Goal: Obtain resource: Download file/media

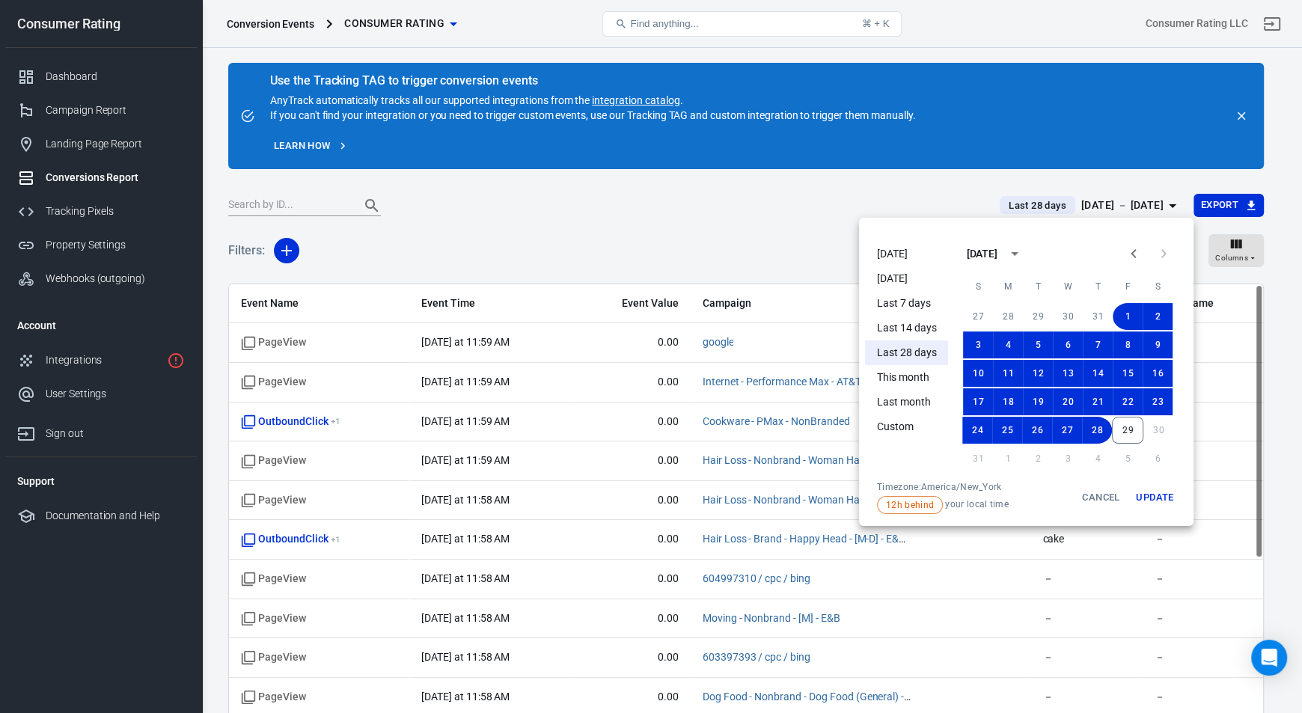
click at [477, 241] on div at bounding box center [651, 356] width 1302 height 713
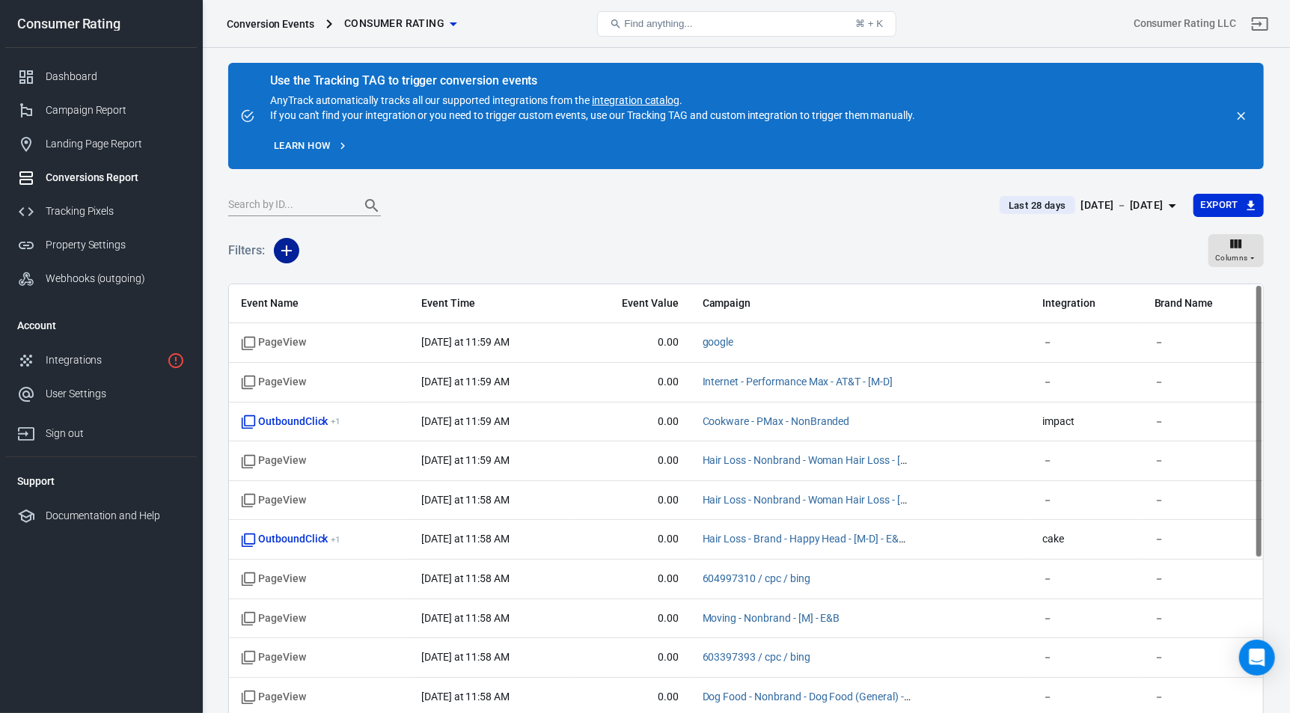
click at [290, 252] on icon "button" at bounding box center [287, 251] width 18 height 18
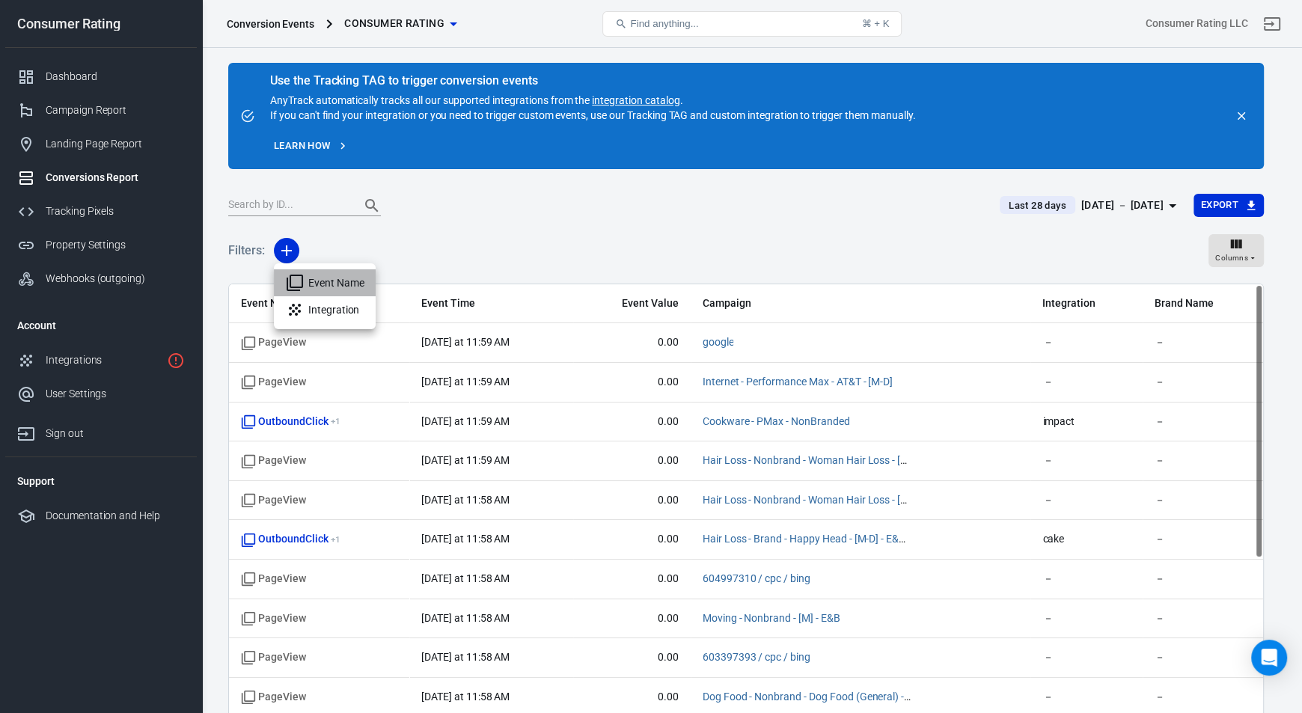
click at [334, 282] on li "Event Name" at bounding box center [325, 282] width 102 height 27
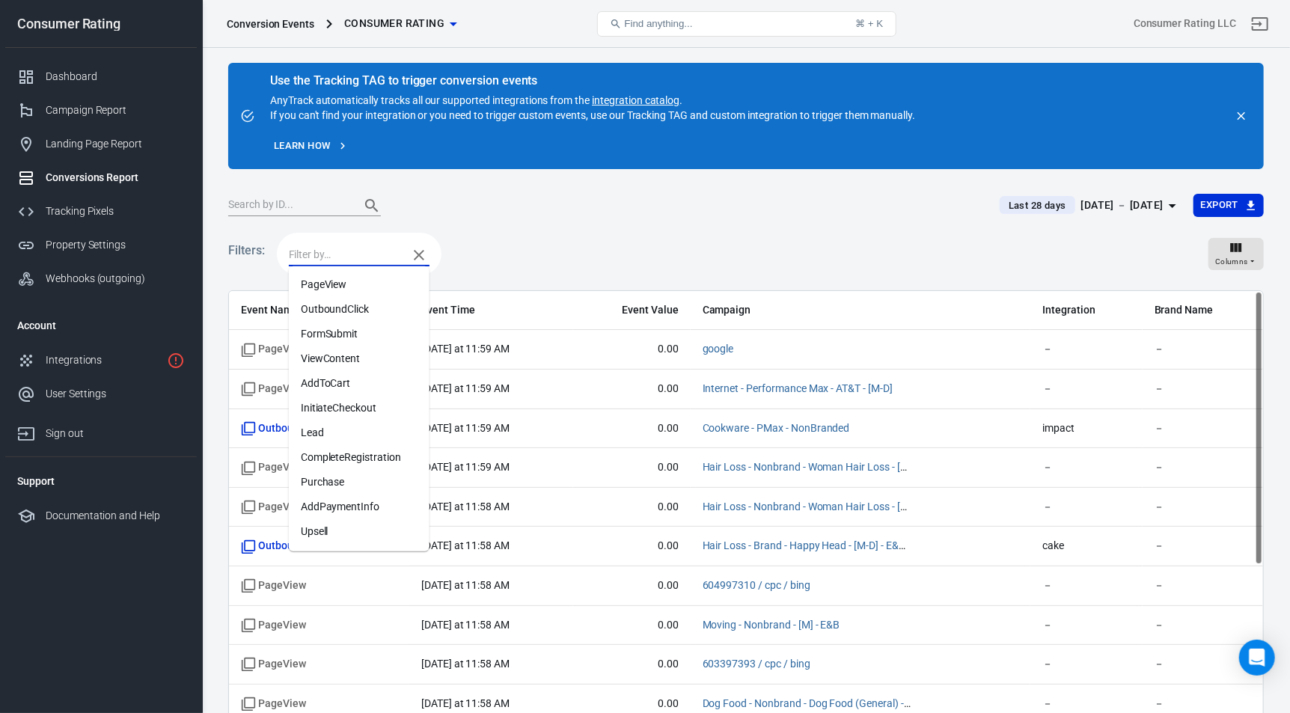
click at [356, 252] on input "text" at bounding box center [344, 254] width 111 height 19
click at [326, 310] on li "OutboundClick" at bounding box center [359, 309] width 141 height 25
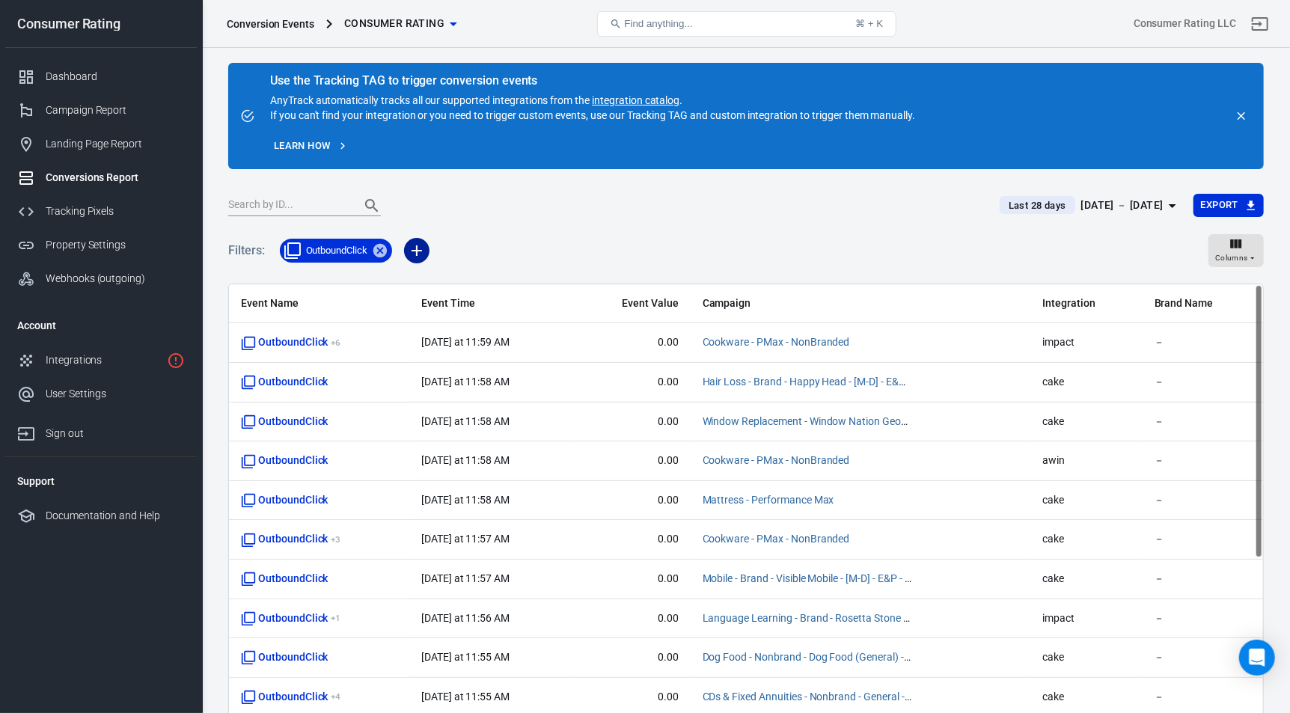
click at [421, 252] on icon "button" at bounding box center [417, 251] width 18 height 18
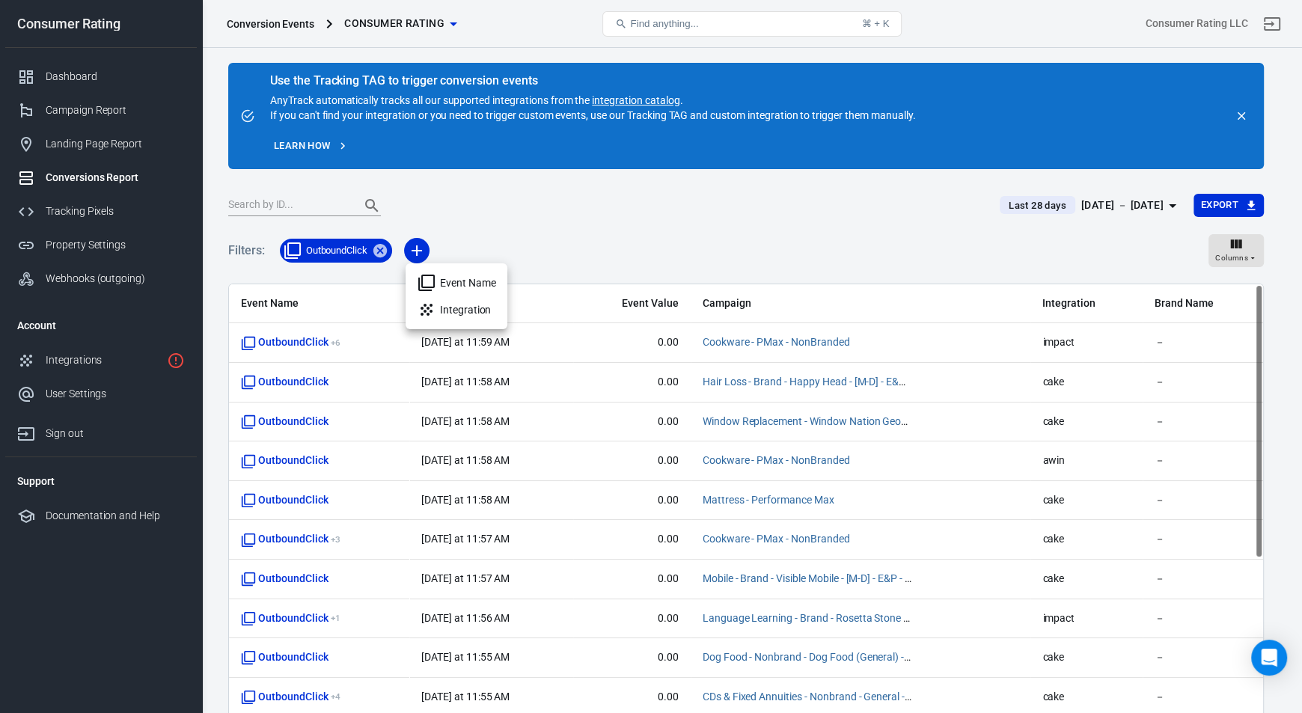
click at [453, 282] on li "Event Name" at bounding box center [457, 282] width 102 height 27
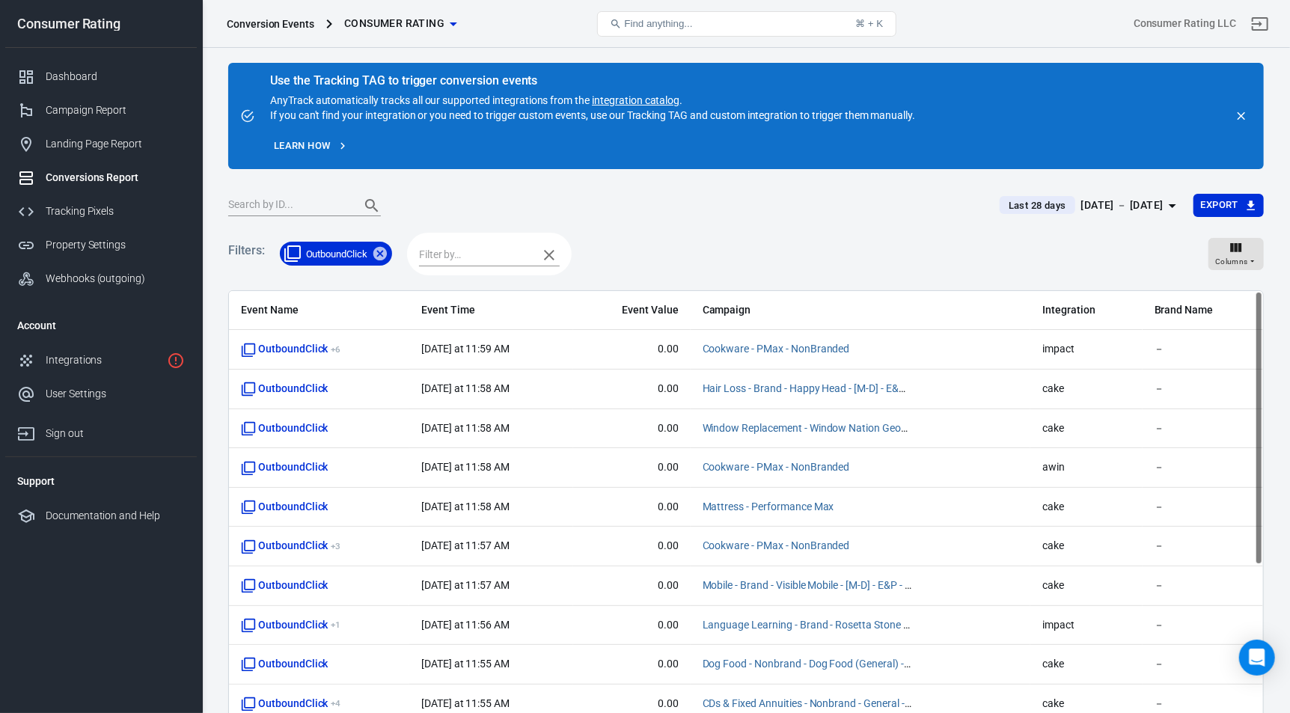
click at [471, 241] on div at bounding box center [489, 254] width 165 height 43
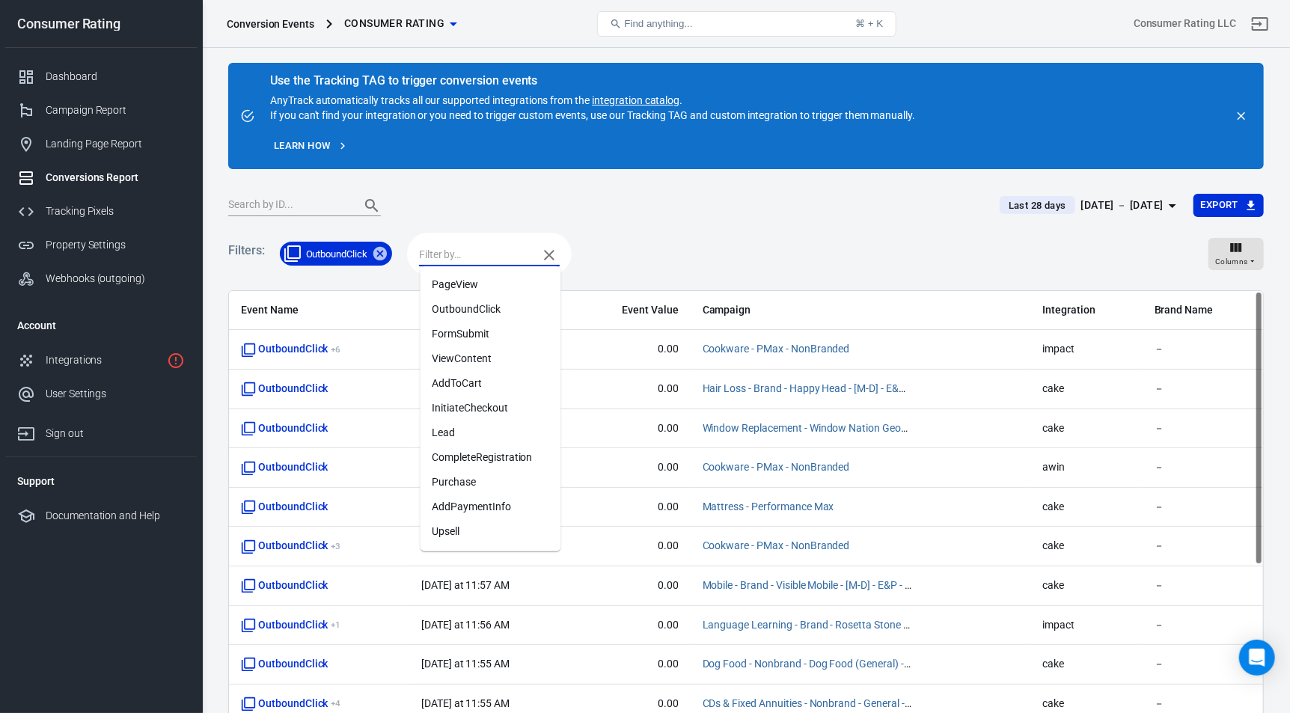
click at [486, 480] on li "Purchase" at bounding box center [490, 482] width 141 height 25
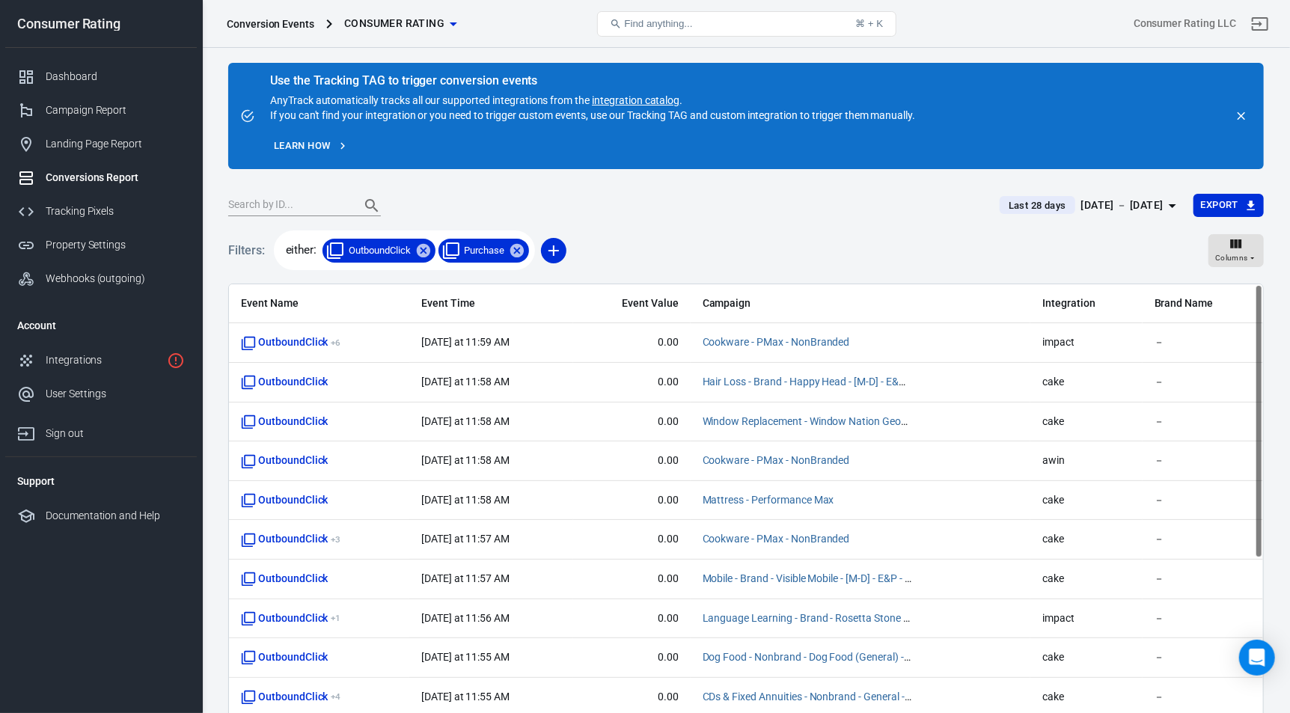
click at [701, 230] on div "Filters: either: OutboundClick Purchase Columns" at bounding box center [746, 257] width 1036 height 54
click at [1220, 207] on button "Export" at bounding box center [1228, 205] width 70 height 23
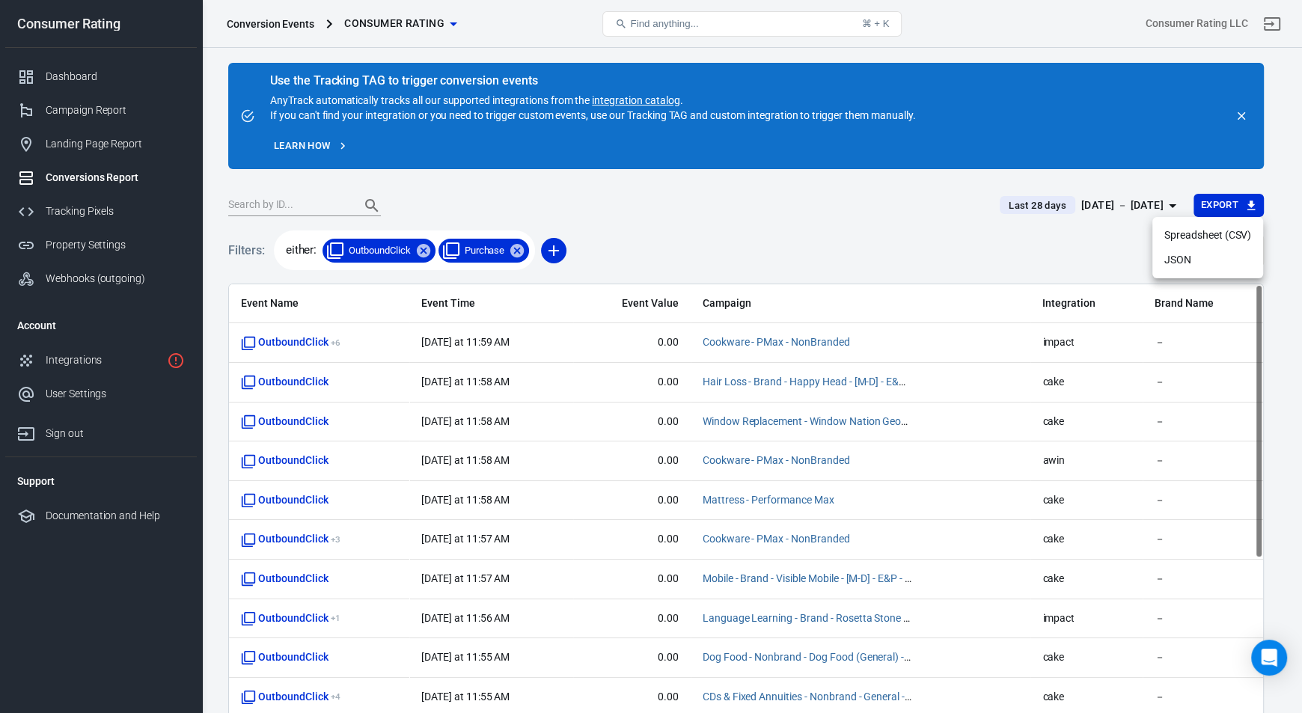
click at [1206, 239] on li "Spreadsheet (CSV)" at bounding box center [1207, 235] width 111 height 25
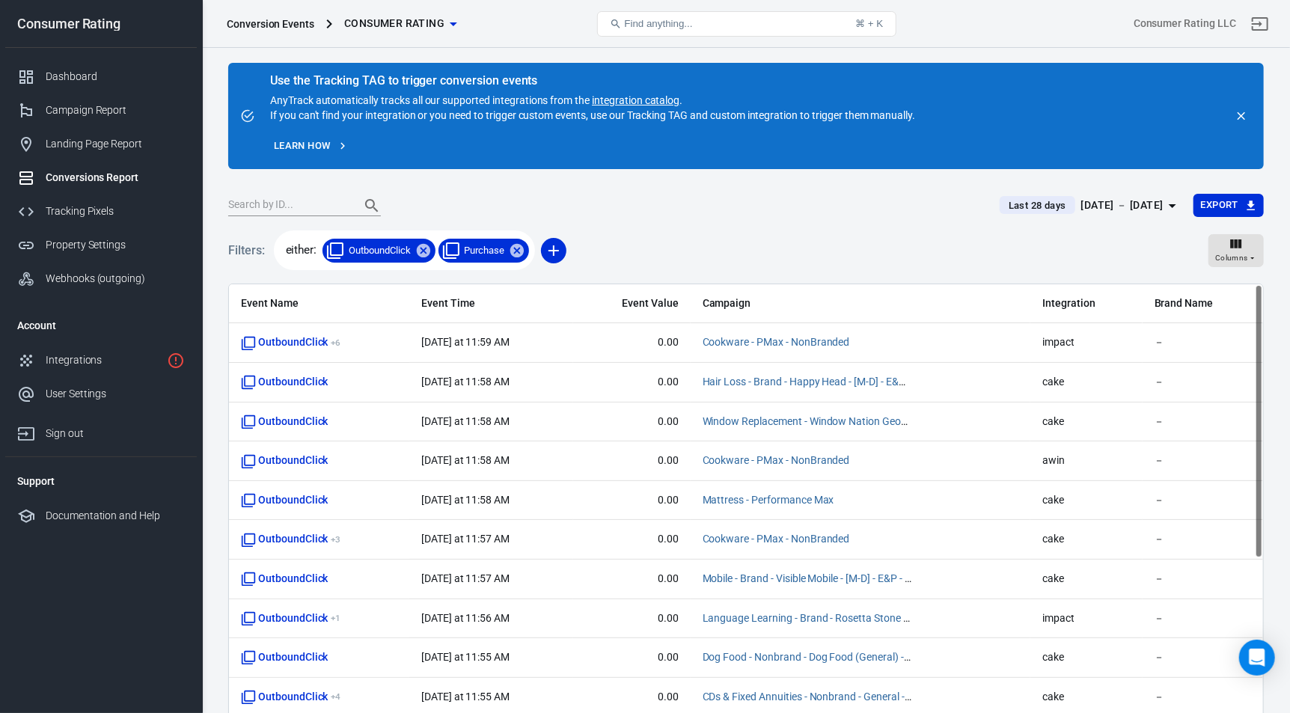
click at [41, 588] on nav "Consumer Rating Dashboard Campaign Report Landing Page Report Conversions Repor…" at bounding box center [101, 356] width 202 height 713
click at [1256, 255] on icon "button" at bounding box center [1252, 258] width 9 height 9
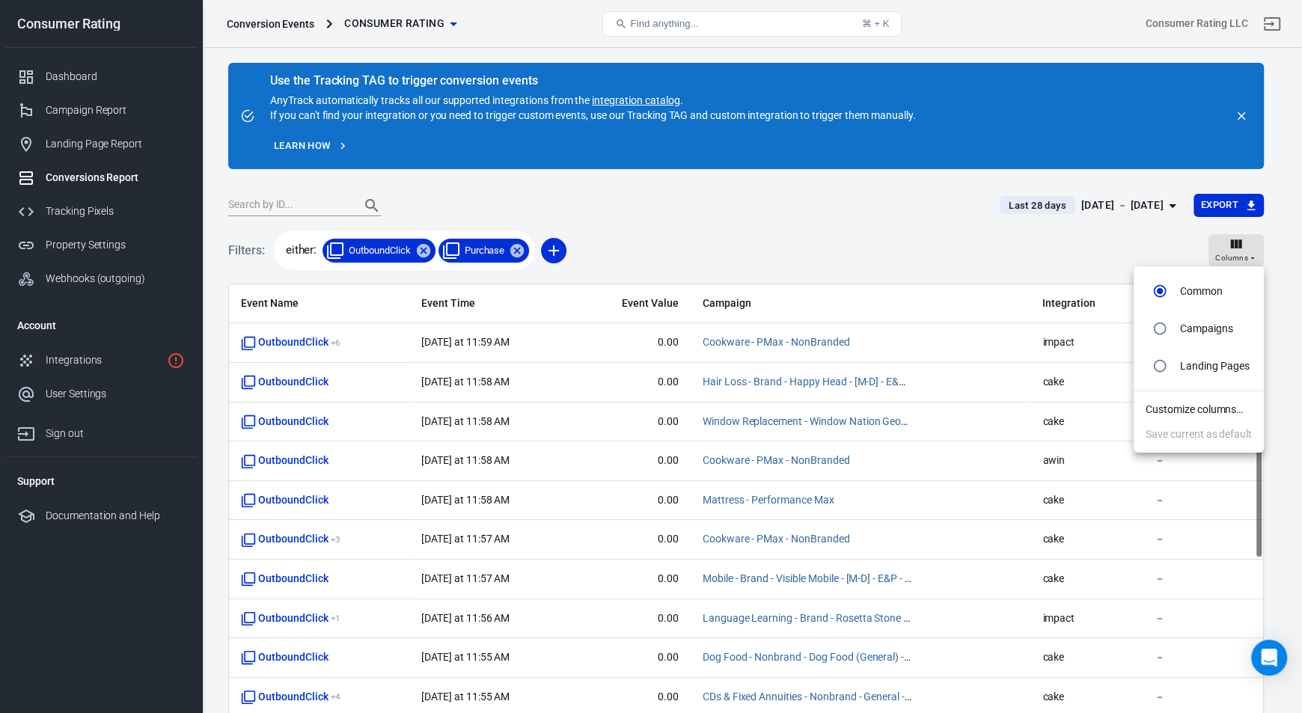
click at [1274, 248] on div at bounding box center [651, 356] width 1302 height 713
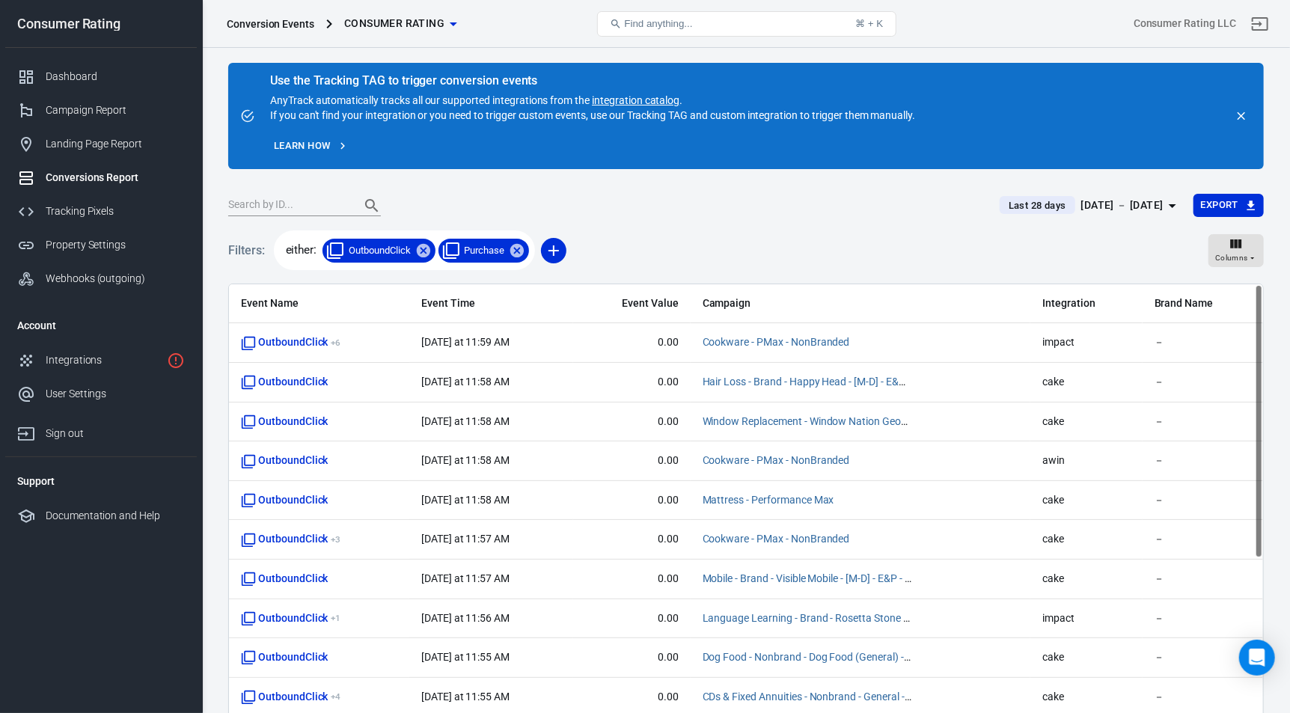
click at [845, 249] on div "Filters: either: OutboundClick Purchase Columns" at bounding box center [746, 257] width 1036 height 54
click at [1119, 201] on div "[DATE] － [DATE]" at bounding box center [1122, 205] width 82 height 19
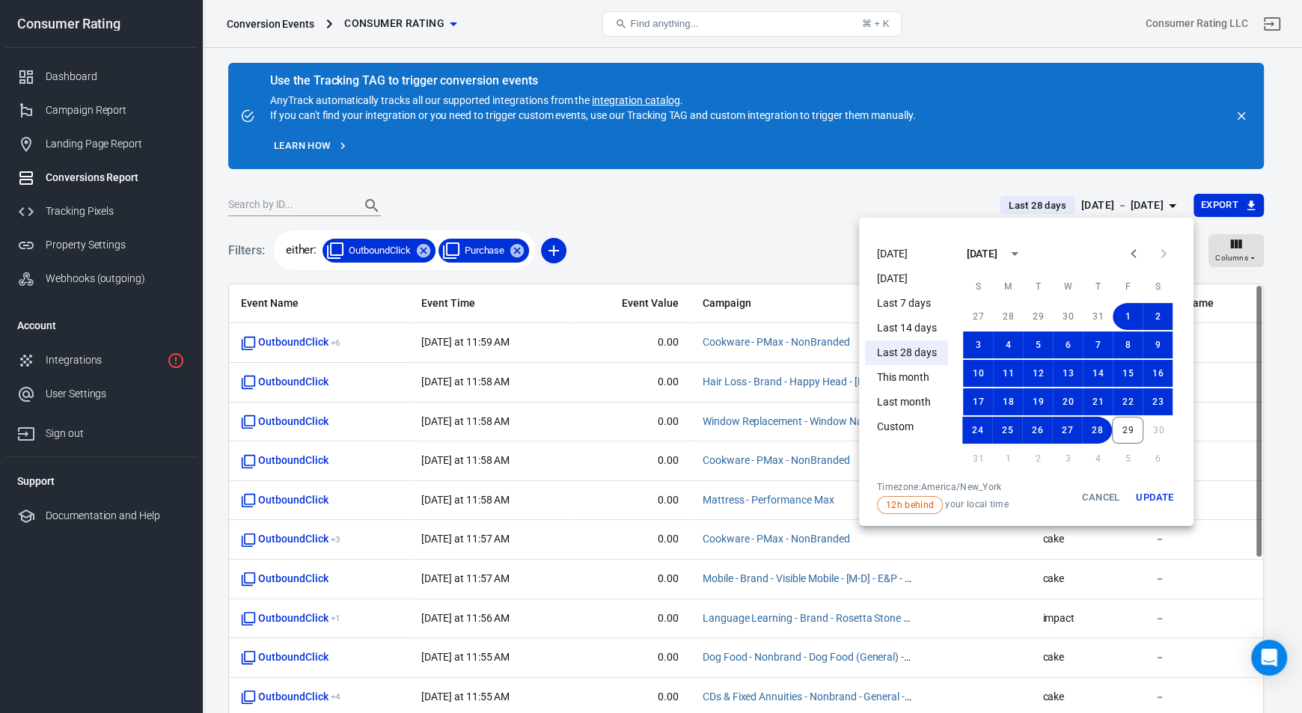
click at [960, 507] on span "12h behind your local time" at bounding box center [943, 505] width 132 height 18
click at [969, 487] on div "Timezone: [GEOGRAPHIC_DATA]/New_York" at bounding box center [943, 487] width 132 height 12
click at [931, 487] on div "Timezone: [GEOGRAPHIC_DATA]/New_York" at bounding box center [943, 487] width 132 height 12
click at [961, 489] on div "Timezone: [GEOGRAPHIC_DATA]/New_York" at bounding box center [943, 487] width 132 height 12
click at [970, 512] on span "12h behind your local time" at bounding box center [943, 505] width 132 height 18
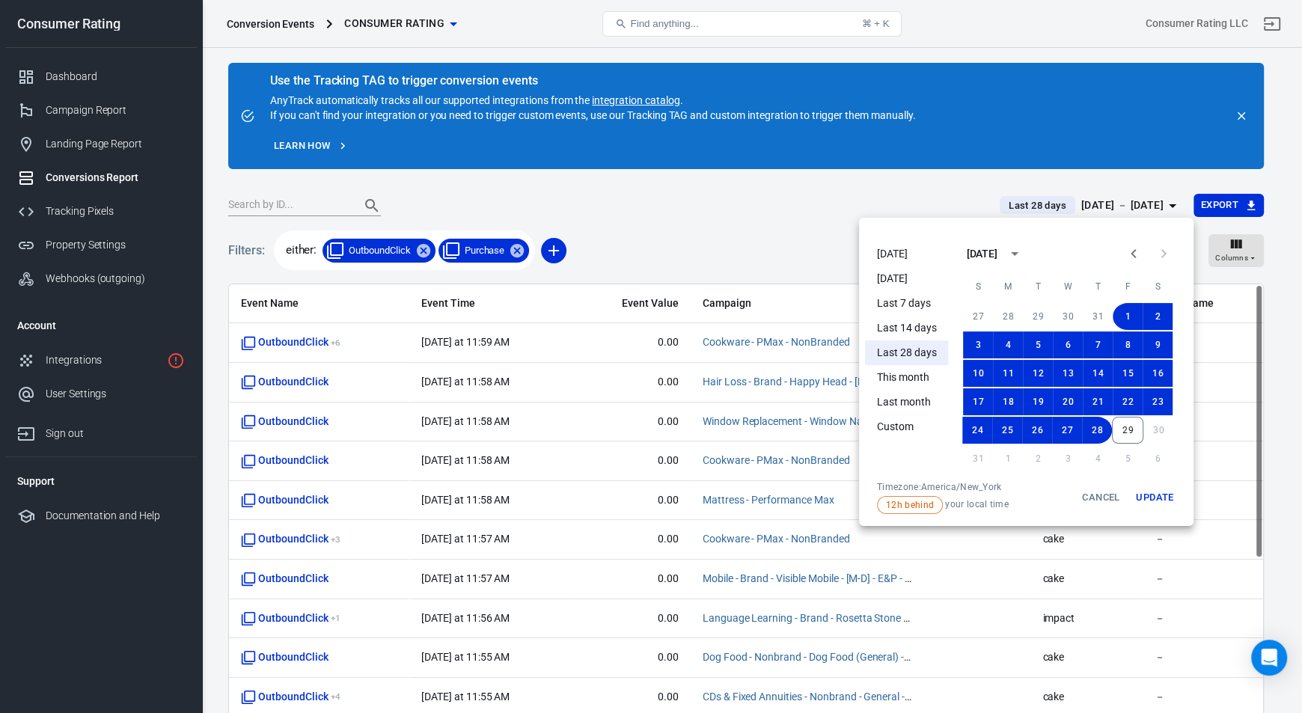
click at [962, 489] on div "Timezone: [GEOGRAPHIC_DATA]/New_York" at bounding box center [943, 487] width 132 height 12
click at [932, 487] on div "Timezone: [GEOGRAPHIC_DATA]/New_York" at bounding box center [943, 487] width 132 height 12
click at [898, 486] on div "Timezone: [GEOGRAPHIC_DATA]/New_York" at bounding box center [943, 487] width 132 height 12
click at [957, 486] on div "Timezone: [GEOGRAPHIC_DATA]/New_York" at bounding box center [943, 487] width 132 height 12
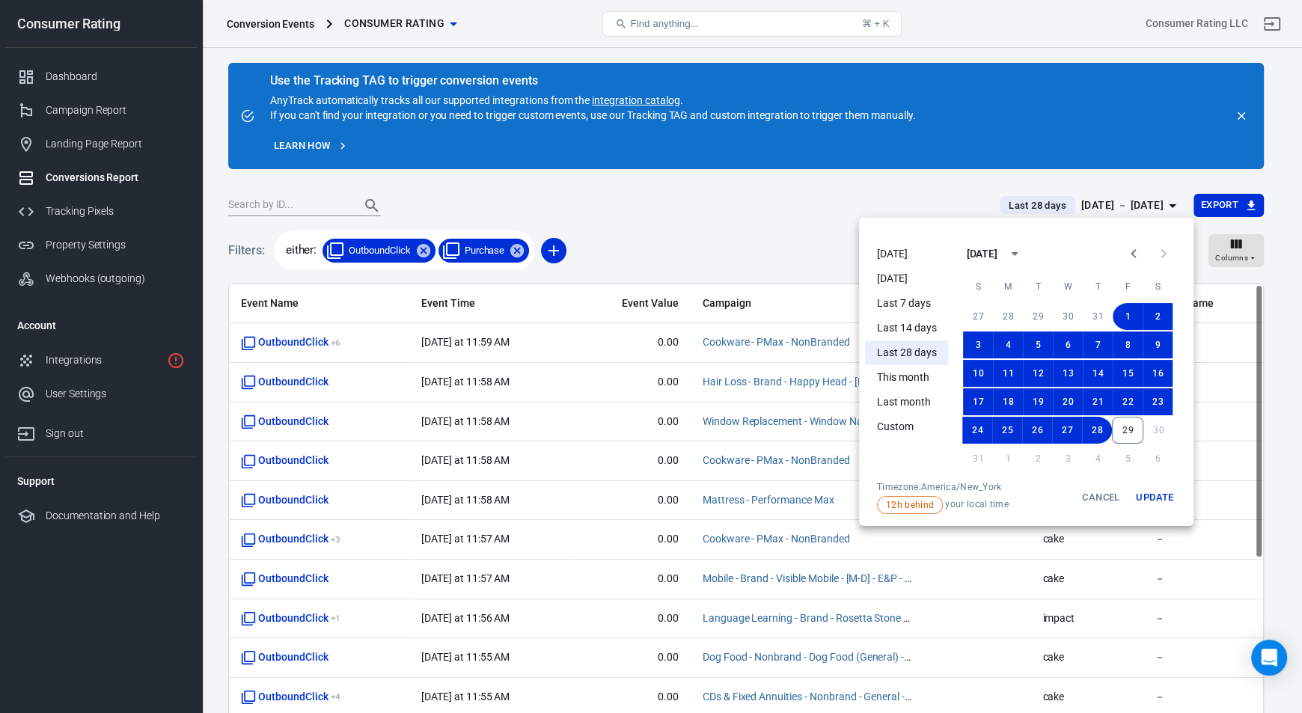
click at [911, 488] on div "Timezone: [GEOGRAPHIC_DATA]/New_York" at bounding box center [943, 487] width 132 height 12
click at [968, 489] on div "Timezone: [GEOGRAPHIC_DATA]/New_York" at bounding box center [943, 487] width 132 height 12
click at [921, 489] on div "Timezone: [GEOGRAPHIC_DATA]/New_York" at bounding box center [943, 487] width 132 height 12
click at [952, 489] on div "Timezone: [GEOGRAPHIC_DATA]/New_York" at bounding box center [943, 487] width 132 height 12
click at [909, 509] on span "12h behind" at bounding box center [910, 504] width 58 height 13
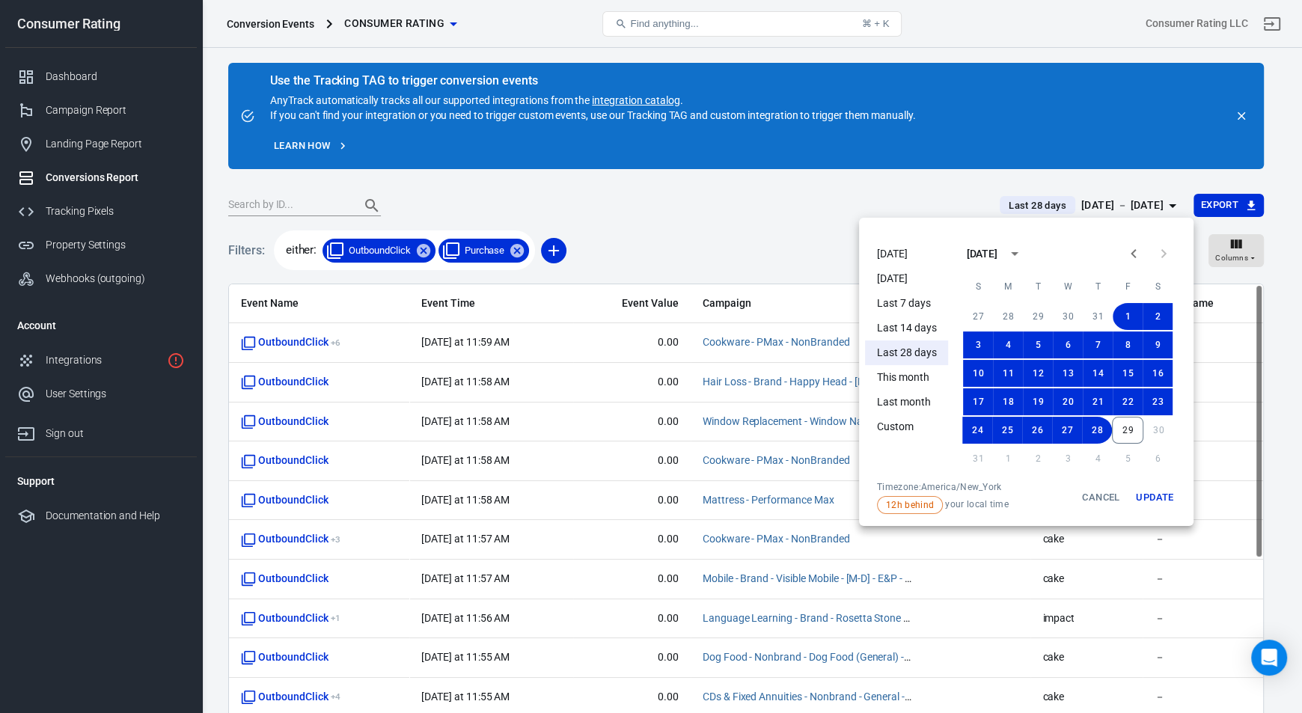
click at [962, 506] on span "12h behind your local time" at bounding box center [943, 505] width 132 height 18
click at [932, 489] on div "Timezone: [GEOGRAPHIC_DATA]/New_York" at bounding box center [943, 487] width 132 height 12
click at [1128, 314] on button "1" at bounding box center [1128, 316] width 30 height 27
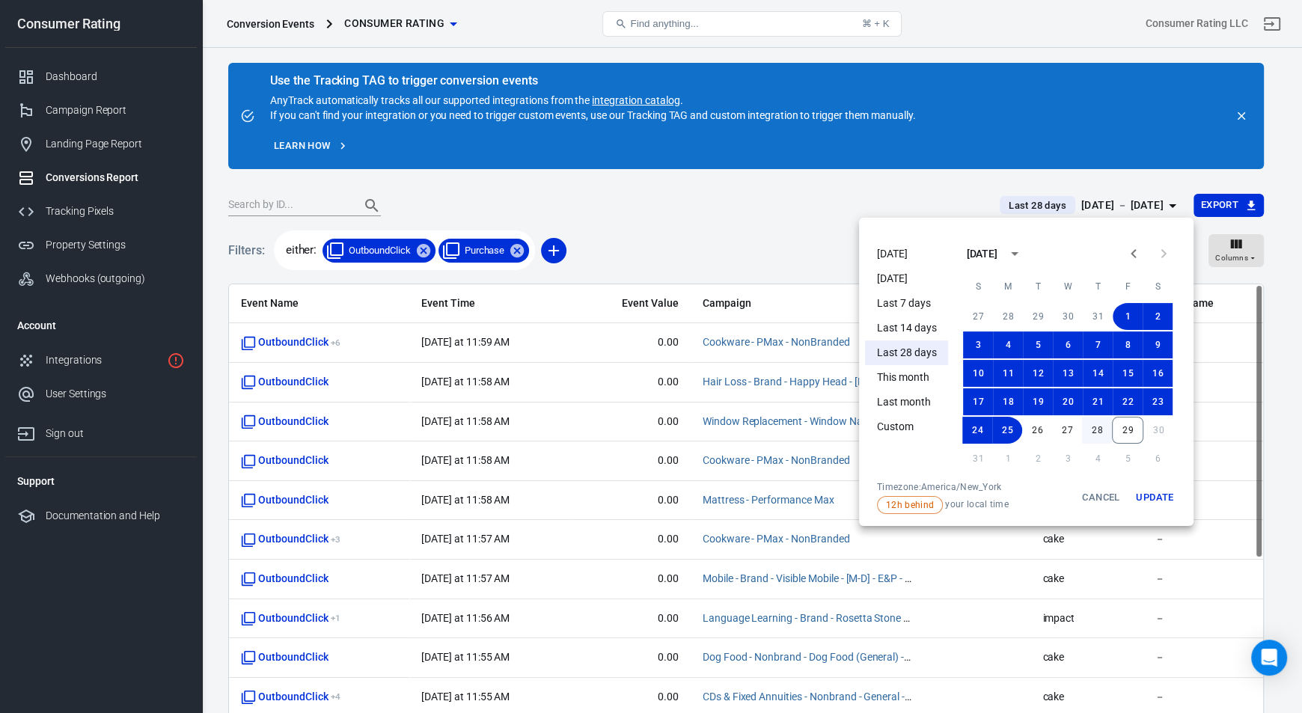
click at [1091, 426] on button "28" at bounding box center [1097, 430] width 30 height 27
click at [1154, 497] on button "Update" at bounding box center [1155, 497] width 48 height 33
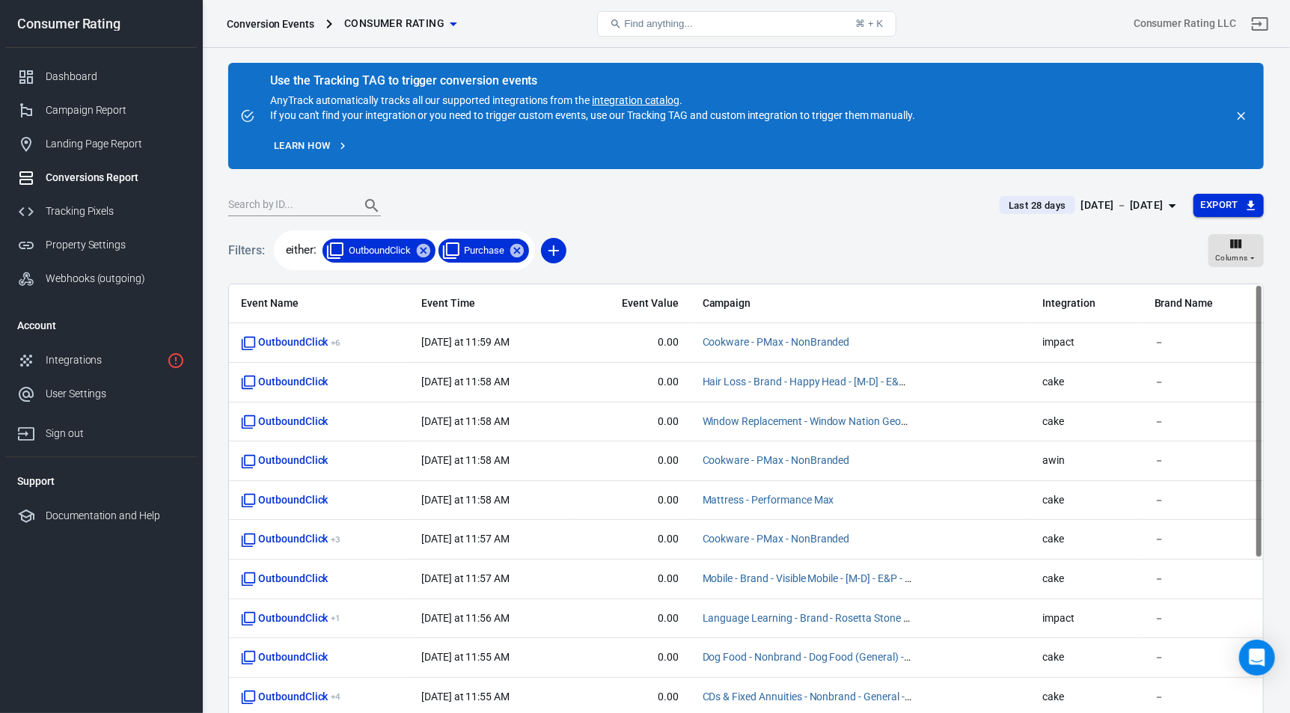
click at [1225, 205] on button "Export" at bounding box center [1228, 205] width 70 height 23
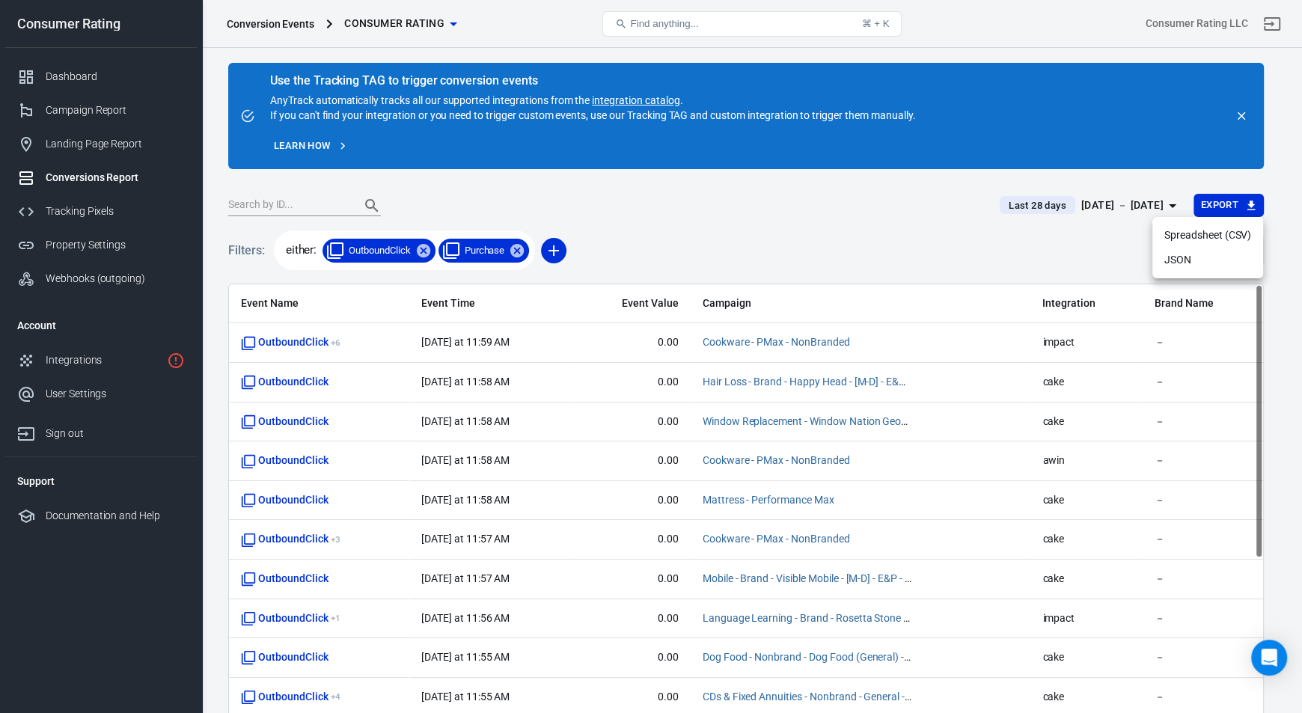
click at [1080, 227] on div at bounding box center [651, 356] width 1302 height 713
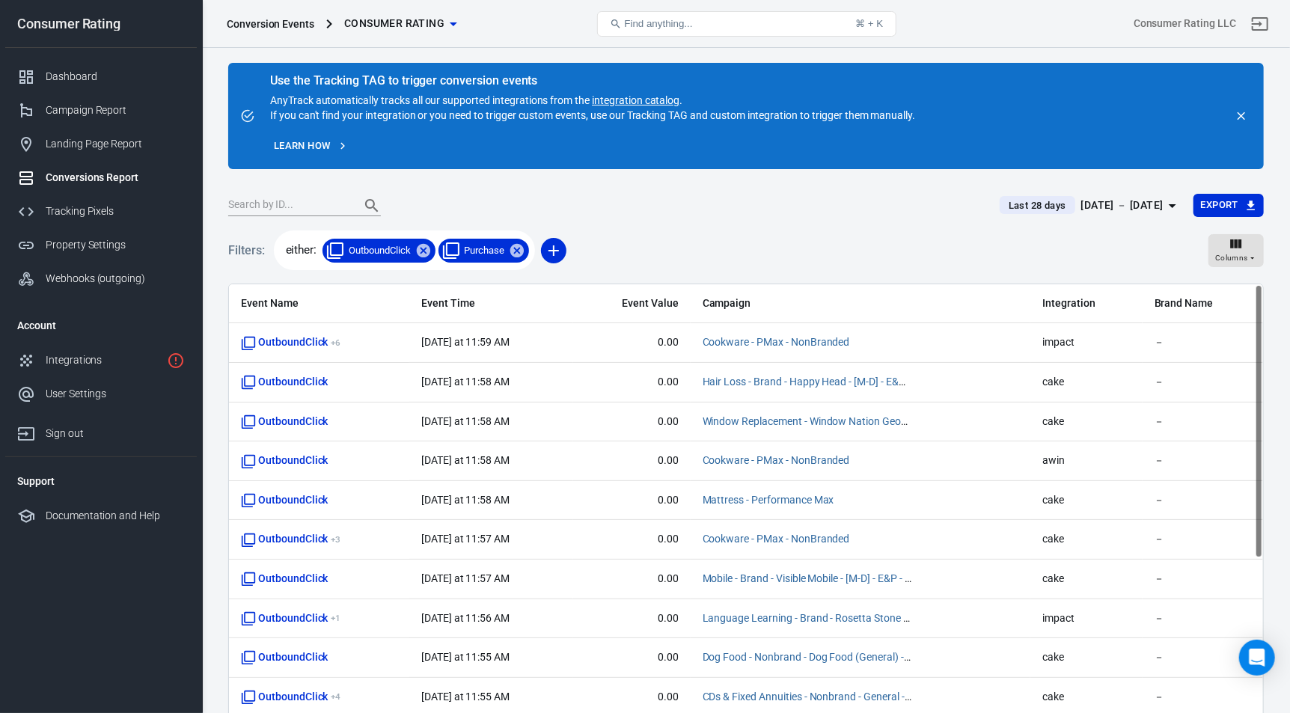
click at [1117, 202] on div "[DATE] － [DATE]" at bounding box center [1122, 205] width 82 height 19
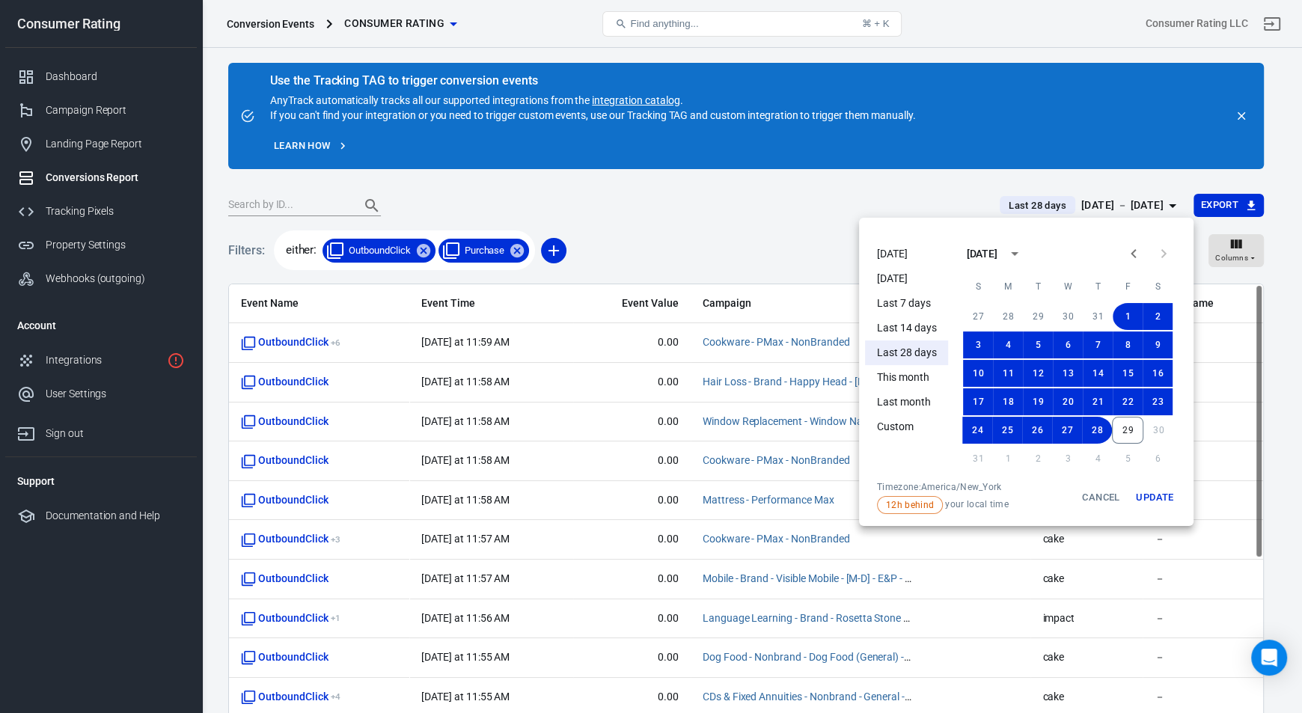
click at [960, 501] on span "12h behind your local time" at bounding box center [943, 505] width 132 height 18
click at [954, 487] on div "Timezone: [GEOGRAPHIC_DATA]/New_York" at bounding box center [943, 487] width 132 height 12
click at [933, 484] on div "Timezone: [GEOGRAPHIC_DATA]/New_York" at bounding box center [943, 487] width 132 height 12
click at [937, 489] on div "Timezone: [GEOGRAPHIC_DATA]/New_York" at bounding box center [943, 487] width 132 height 12
click at [898, 486] on div "Timezone: [GEOGRAPHIC_DATA]/New_York" at bounding box center [943, 487] width 132 height 12
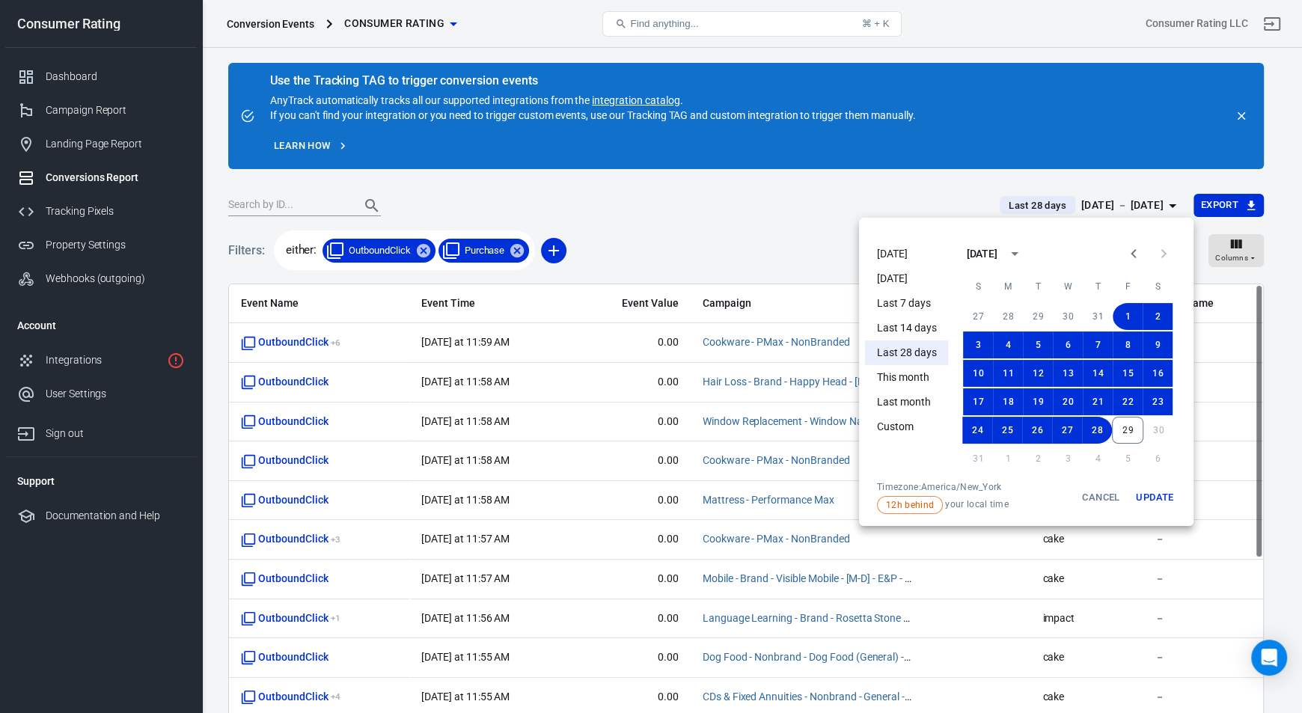
click at [425, 254] on div at bounding box center [651, 356] width 1302 height 713
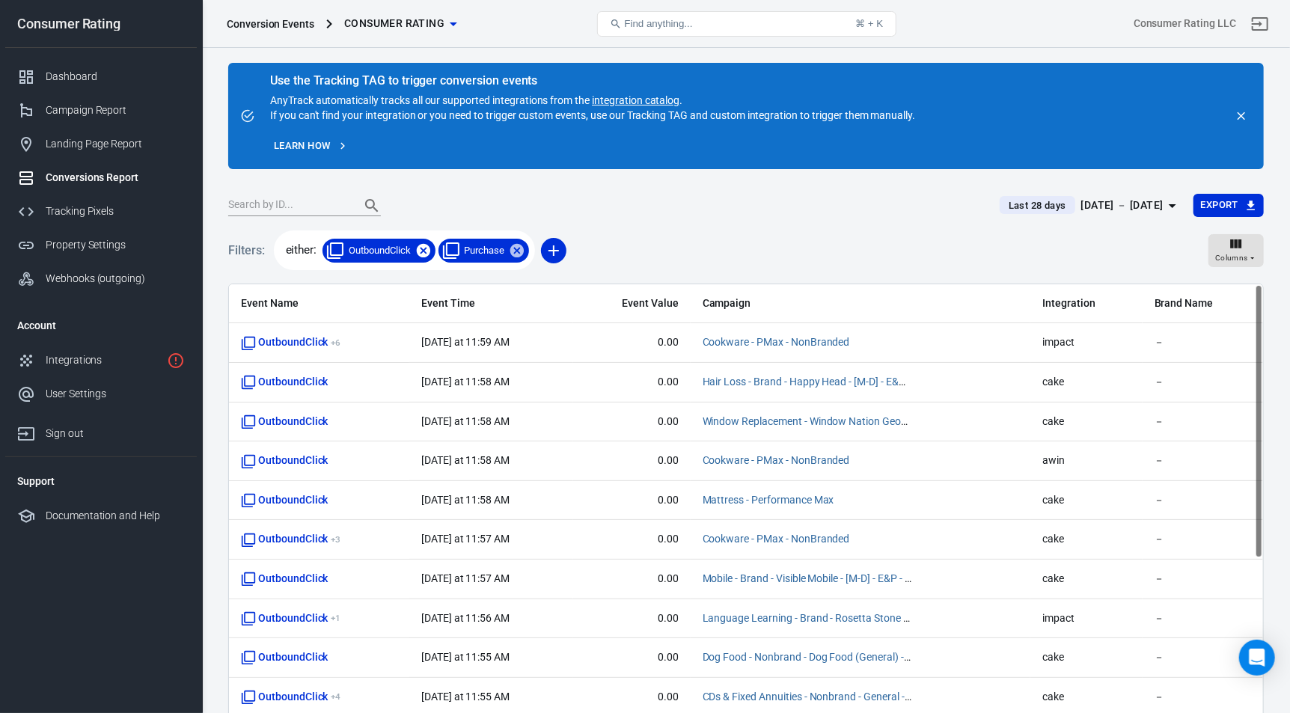
click at [426, 250] on icon at bounding box center [422, 250] width 13 height 13
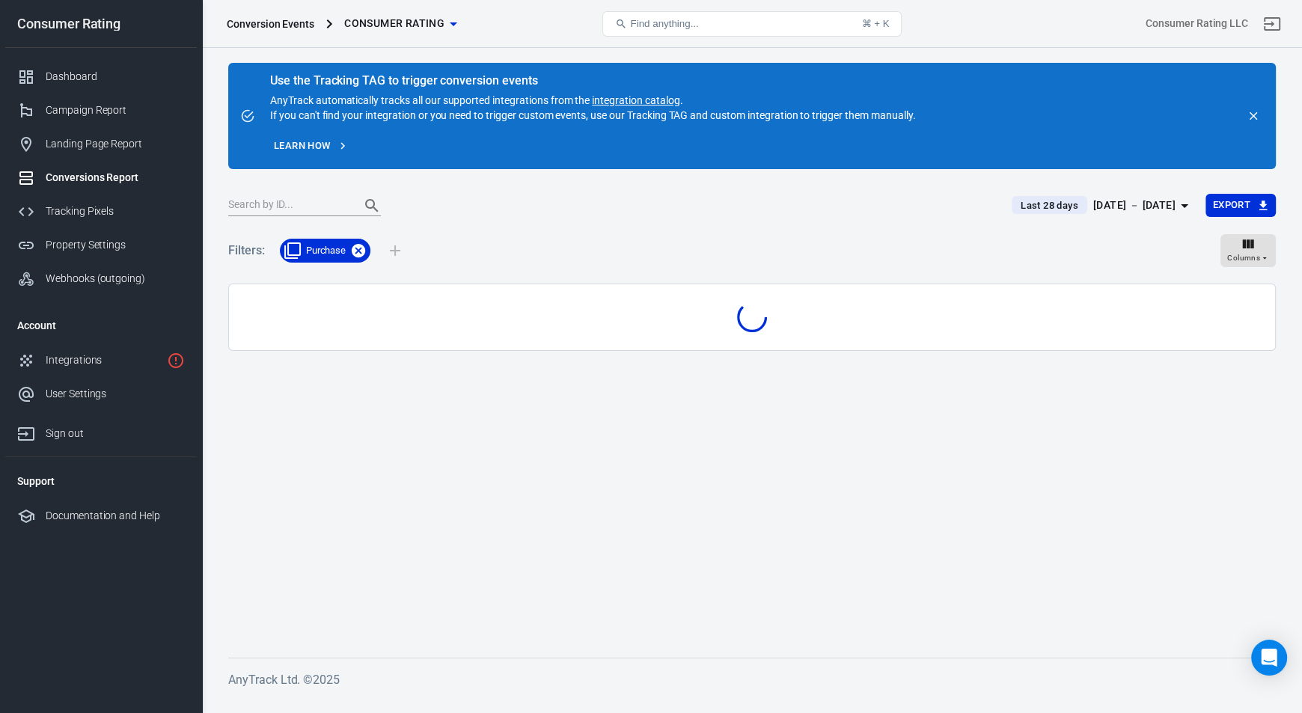
click at [361, 249] on icon at bounding box center [358, 250] width 13 height 13
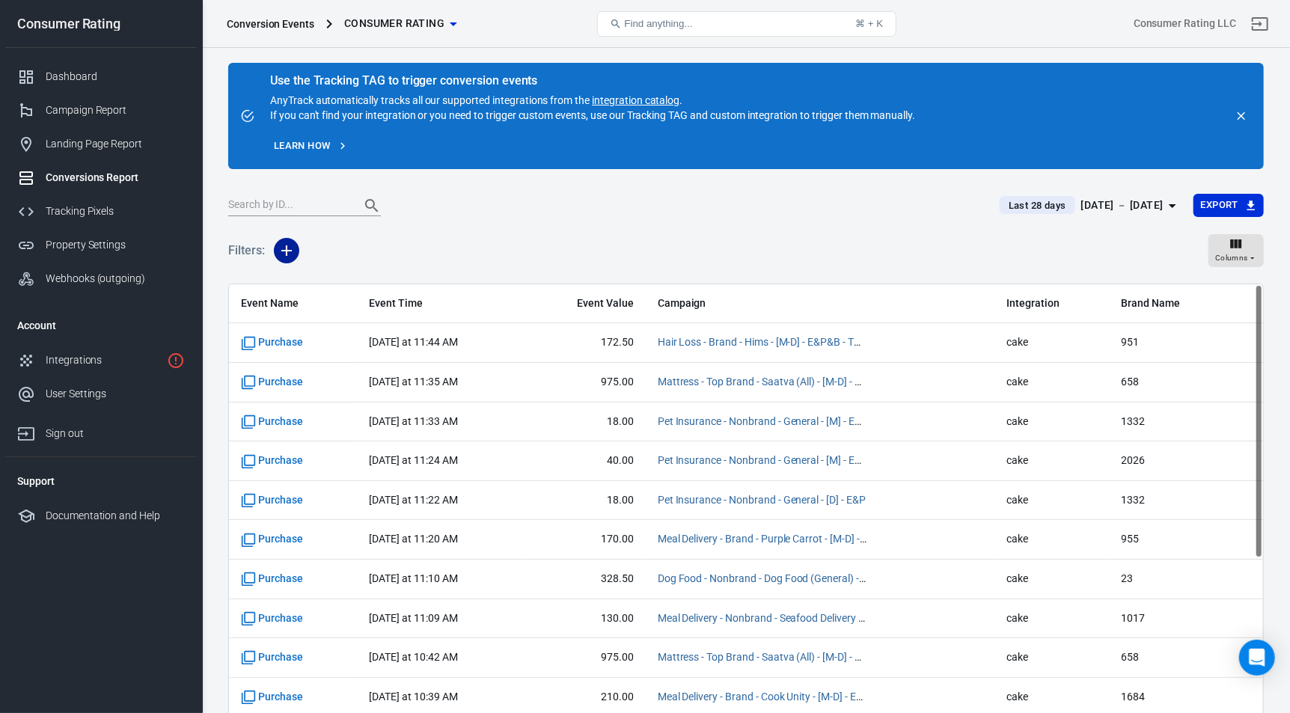
click at [282, 253] on icon "button" at bounding box center [287, 251] width 18 height 18
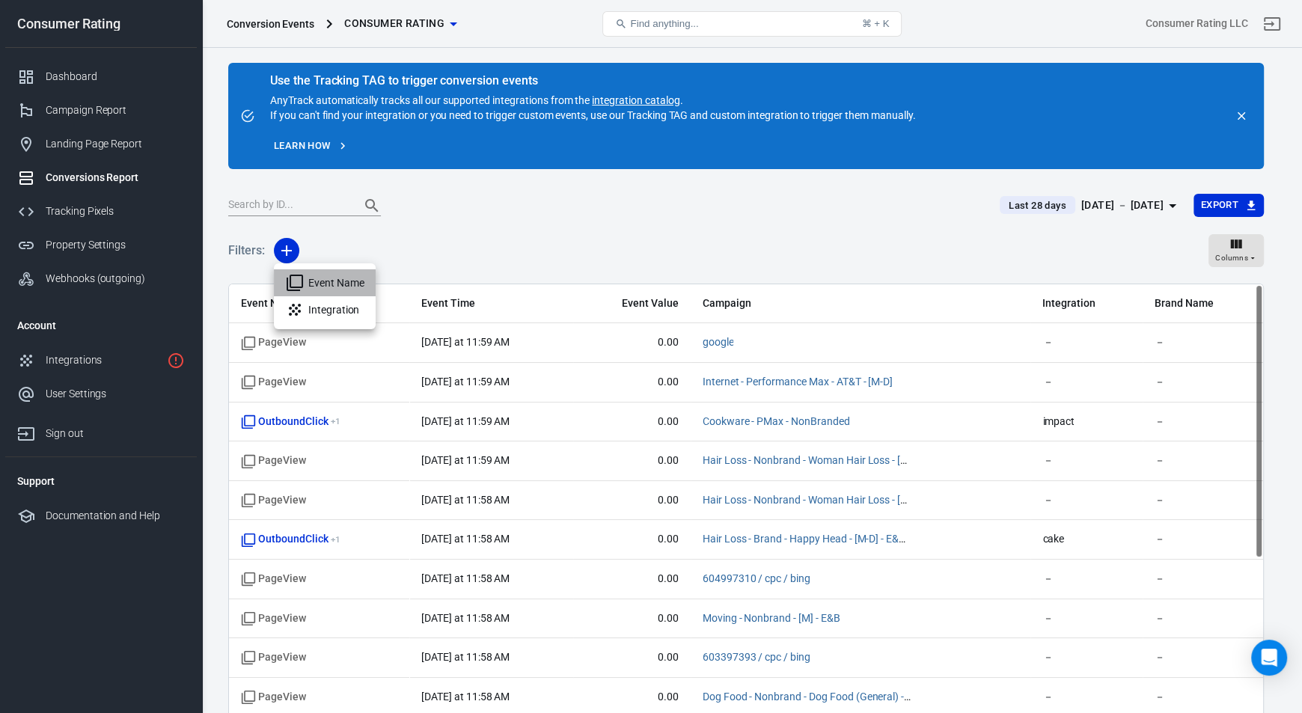
click at [333, 287] on li "Event Name" at bounding box center [325, 282] width 102 height 27
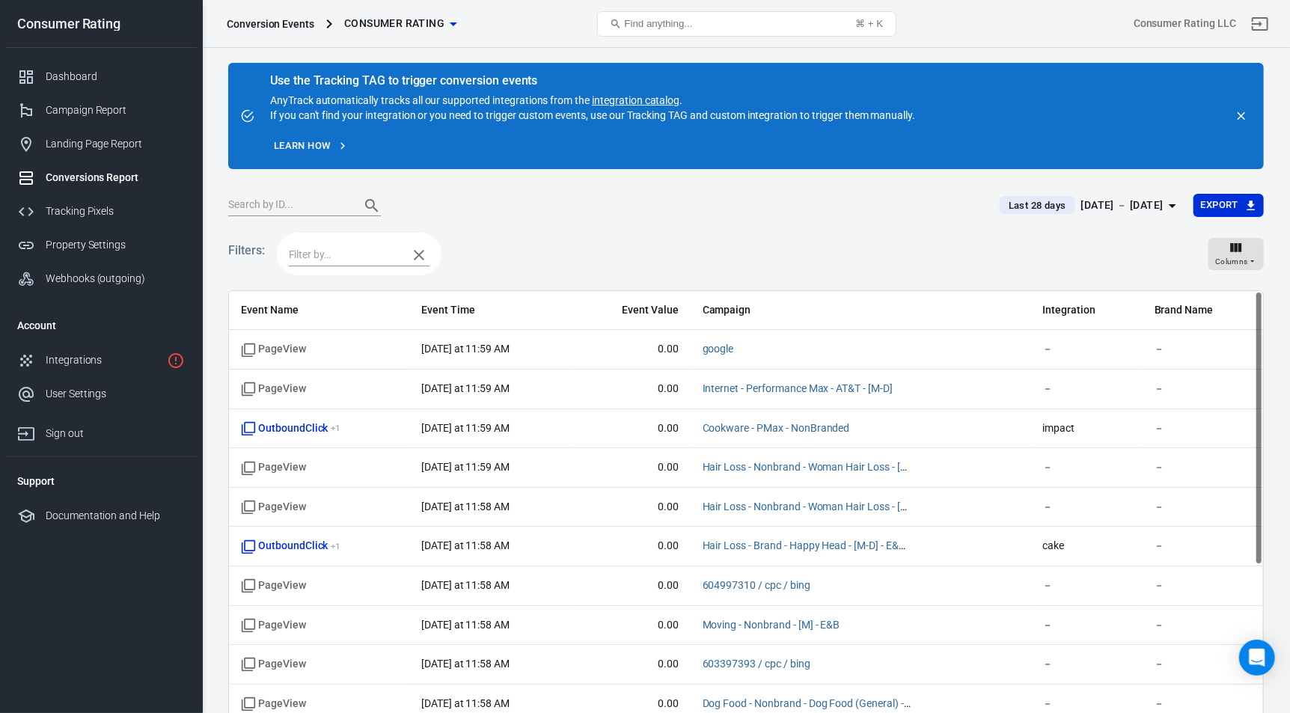
click at [322, 249] on input "text" at bounding box center [344, 254] width 111 height 19
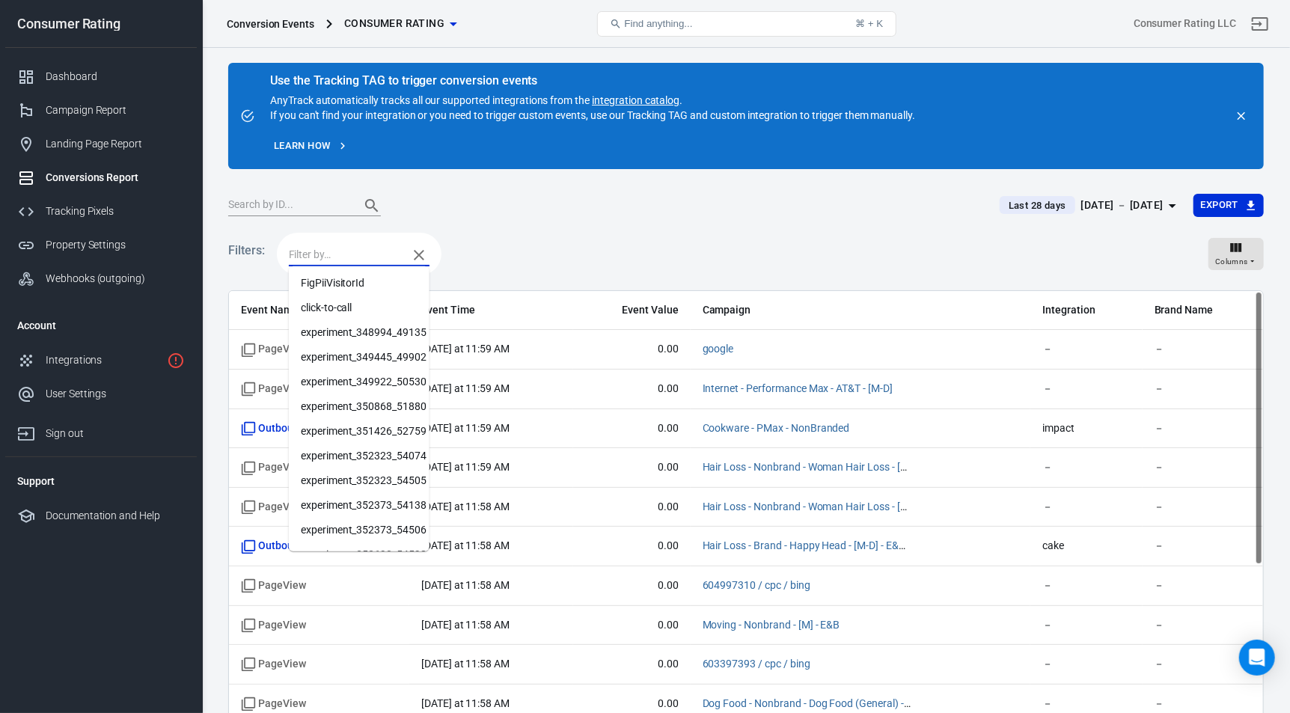
scroll to position [299, 0]
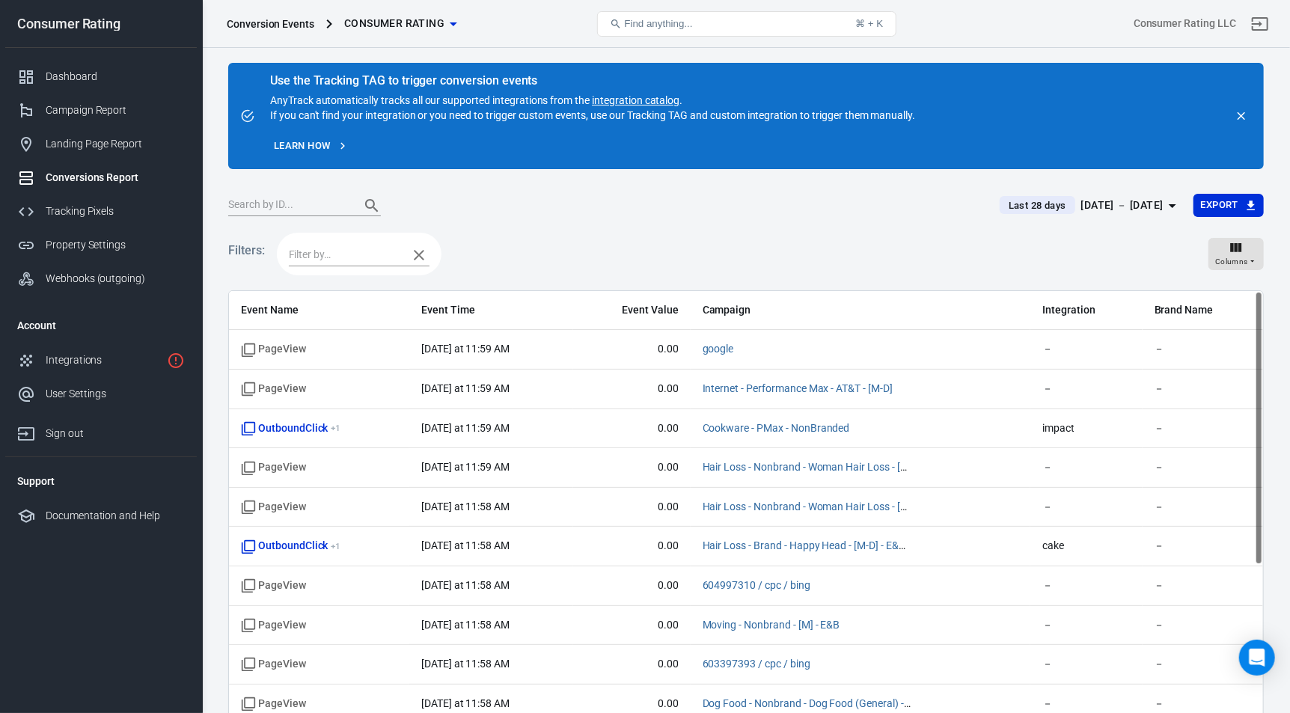
click at [673, 215] on div at bounding box center [604, 205] width 753 height 21
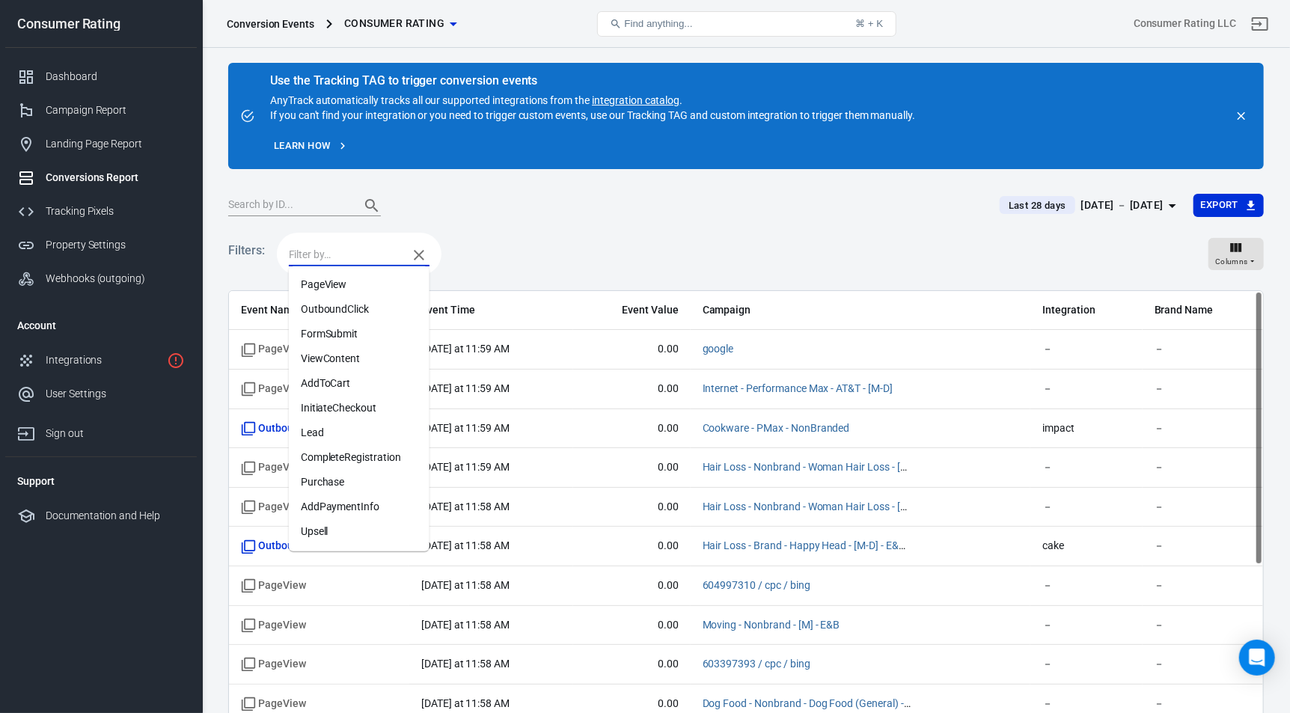
click at [308, 254] on input "text" at bounding box center [344, 254] width 111 height 19
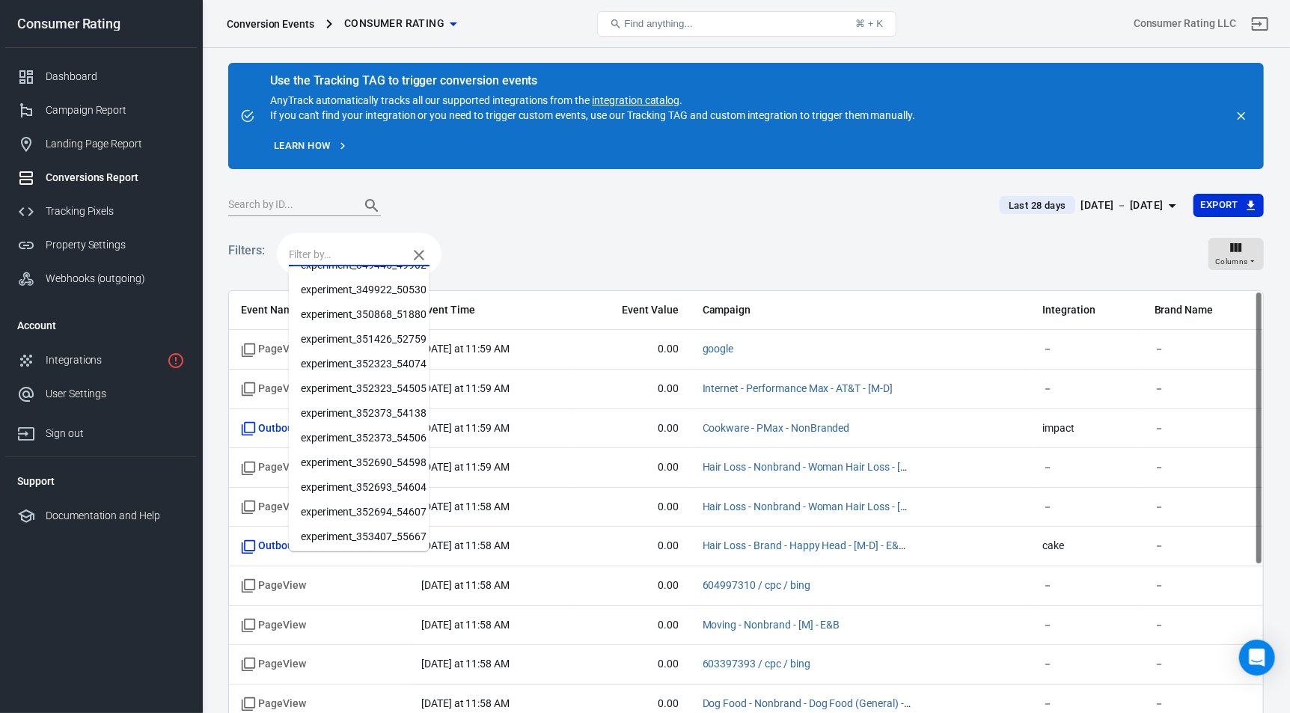
scroll to position [418, 0]
click at [572, 239] on div "Filters: Columns" at bounding box center [746, 260] width 1036 height 61
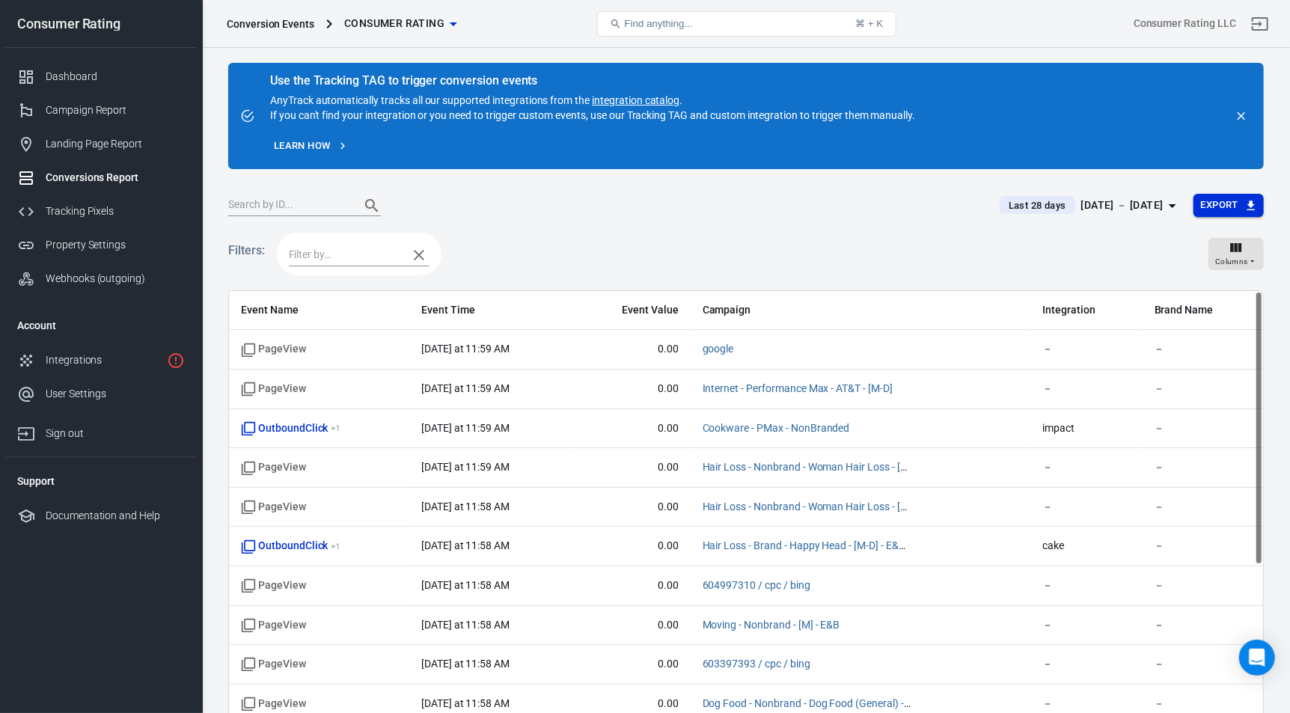
click at [1223, 204] on button "Export" at bounding box center [1228, 205] width 70 height 23
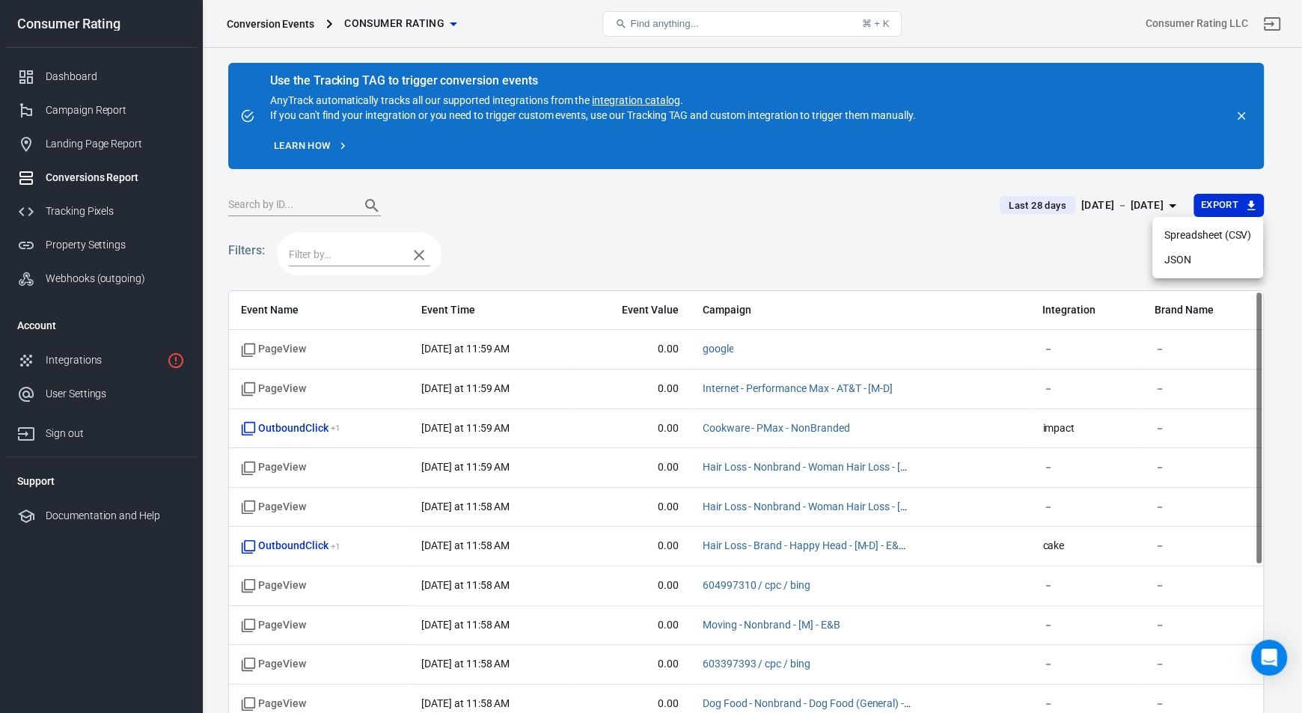
click at [1214, 236] on li "Spreadsheet (CSV)" at bounding box center [1207, 235] width 111 height 25
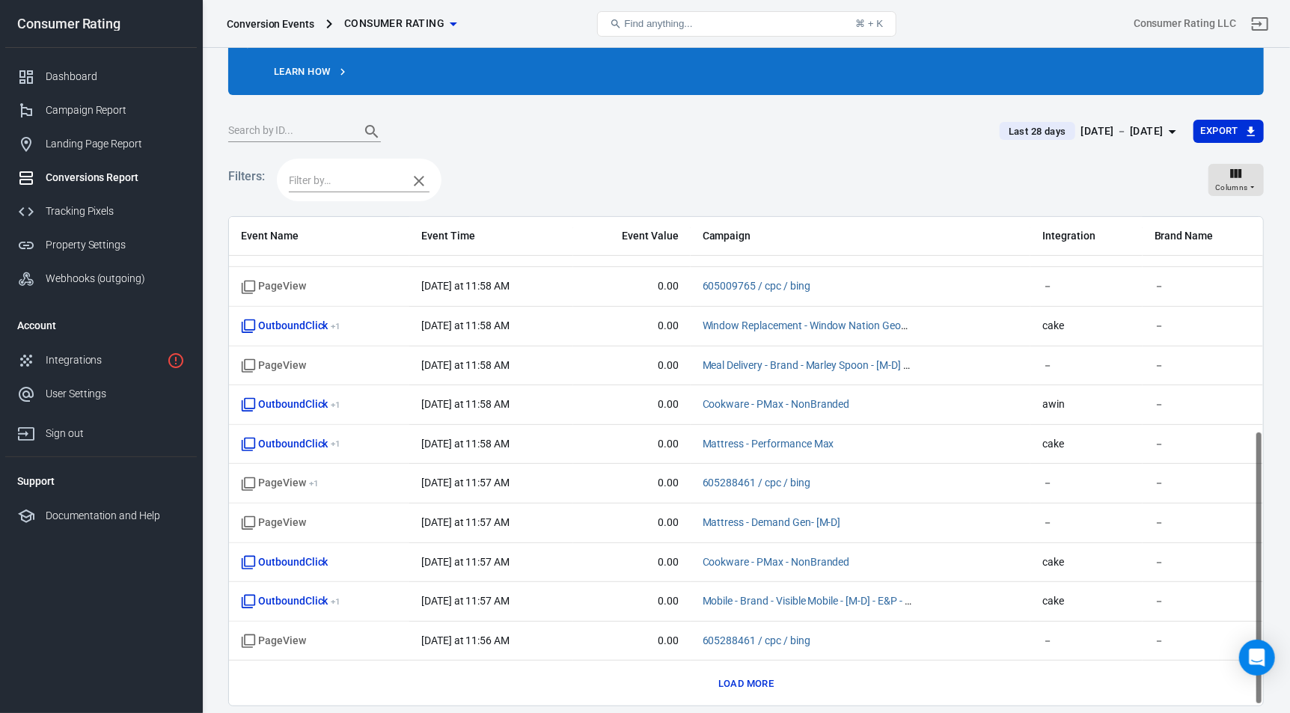
scroll to position [0, 0]
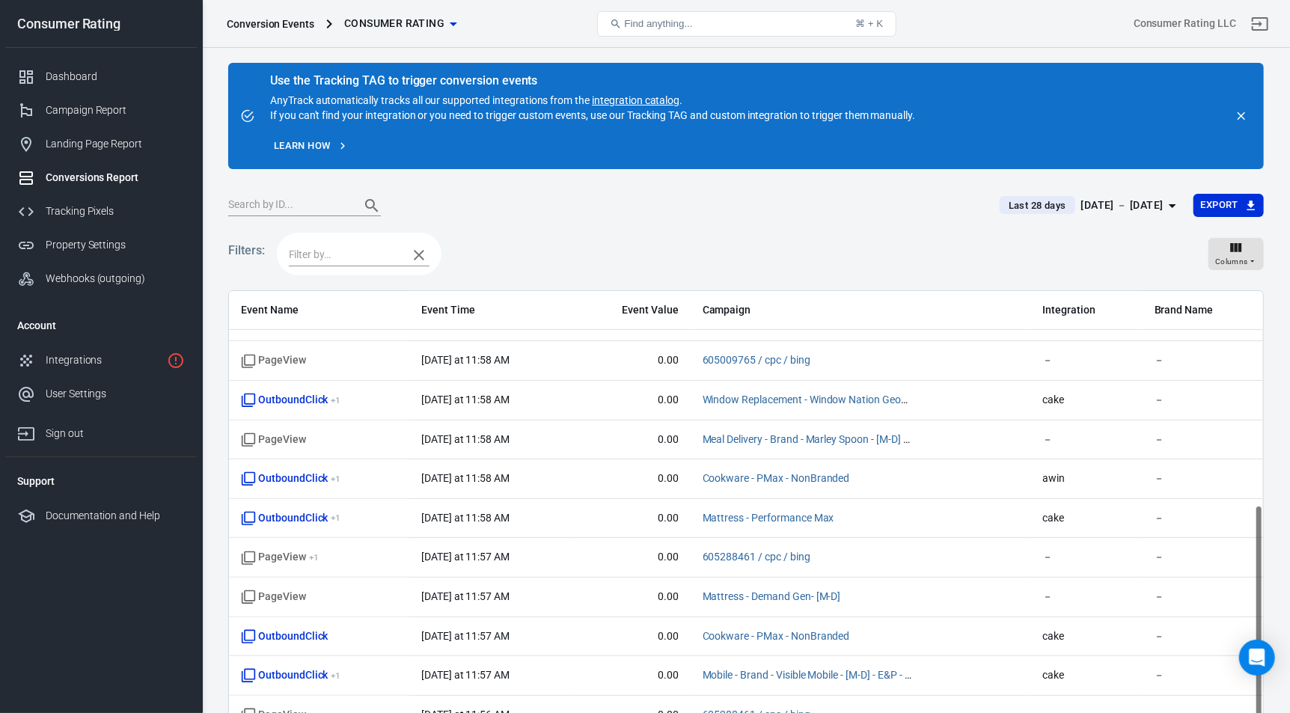
click at [298, 202] on input "text" at bounding box center [288, 205] width 120 height 19
click at [301, 207] on input "text" at bounding box center [288, 205] width 120 height 19
type input "a"
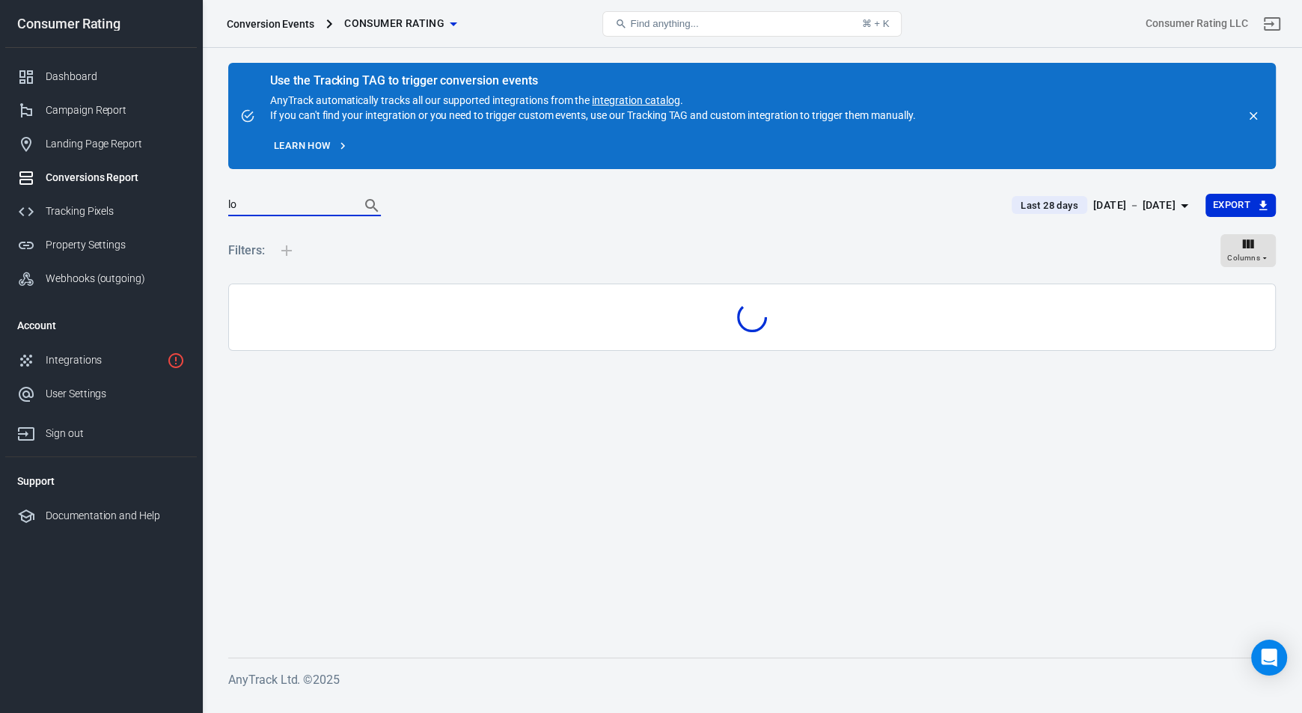
type input "l"
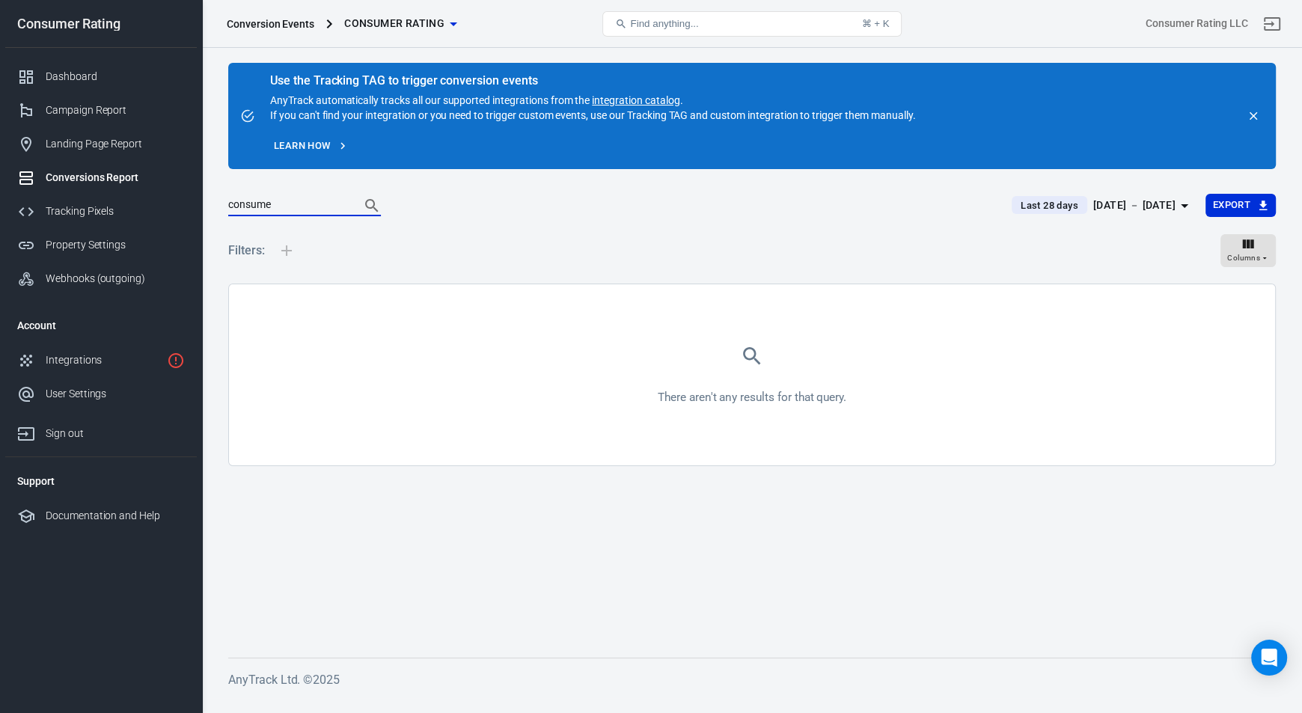
type input "consumer"
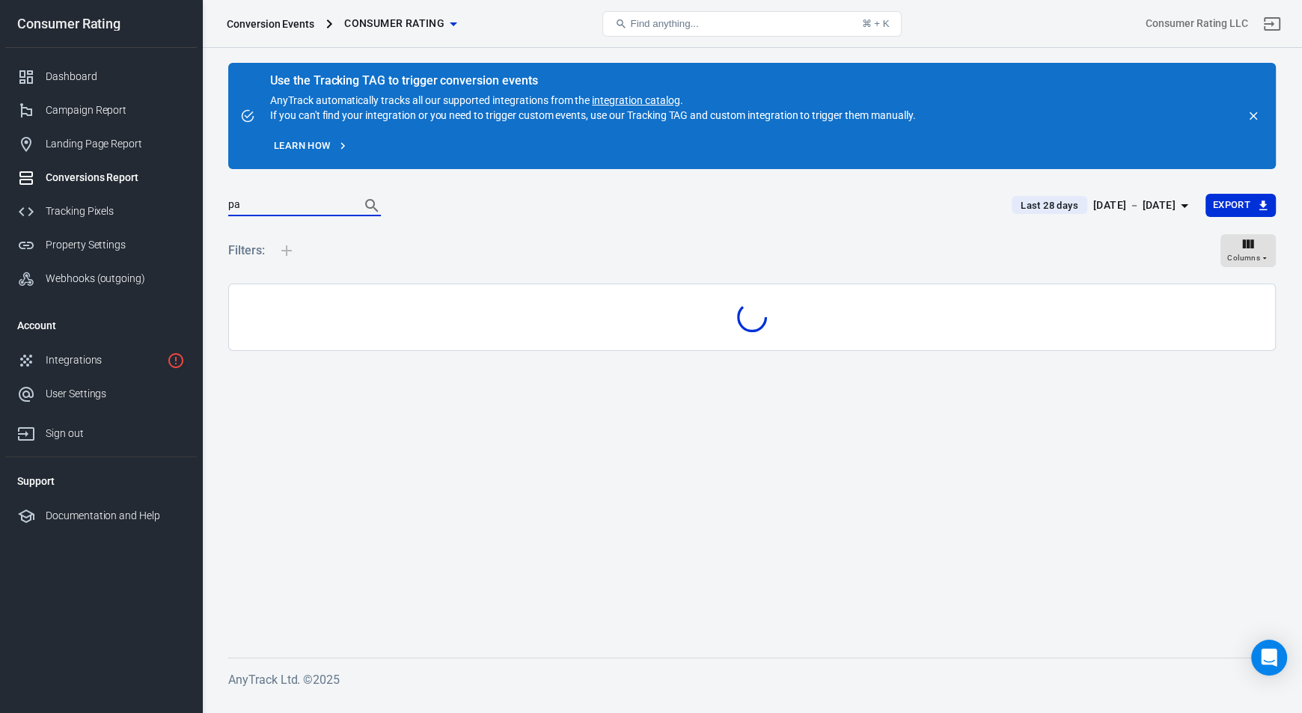
type input "p"
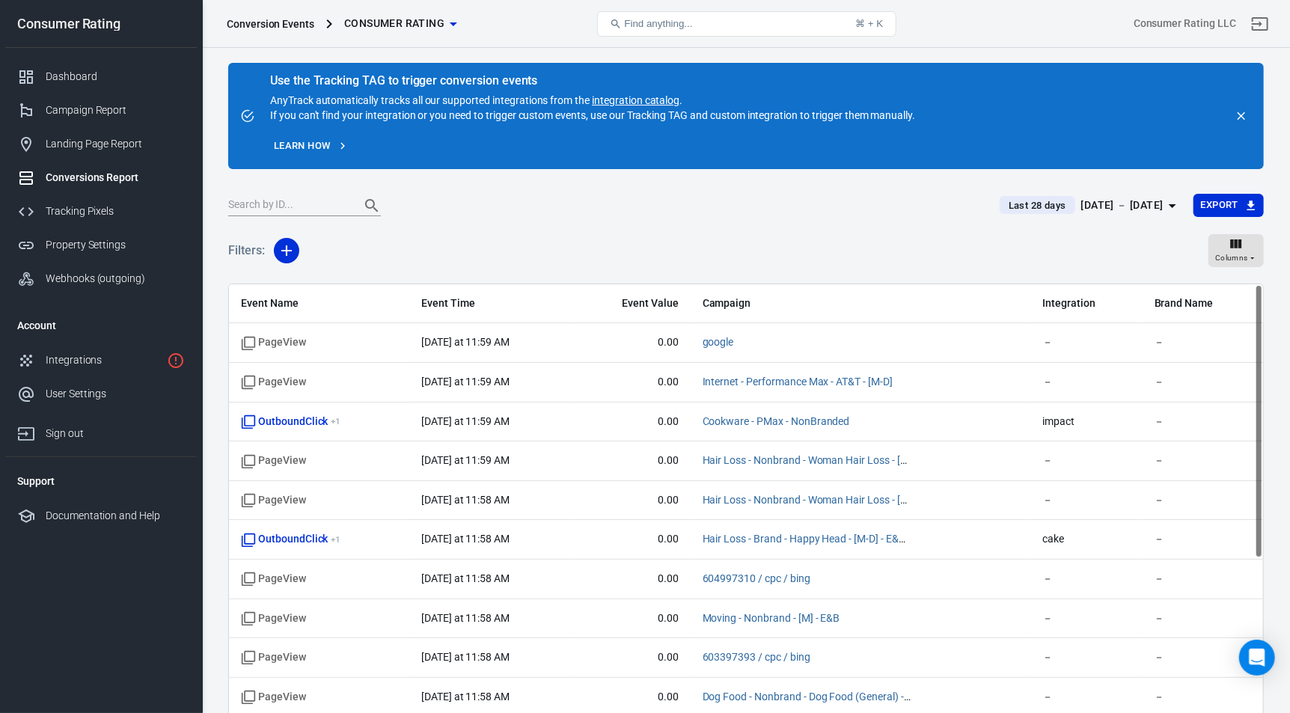
click at [451, 17] on div "Event Name Integration" at bounding box center [645, 356] width 1290 height 713
click at [451, 24] on div "Event Name Integration" at bounding box center [645, 356] width 1290 height 713
click at [418, 28] on div "Event Name Integration" at bounding box center [645, 356] width 1290 height 713
click at [461, 27] on div "Event Name Integration" at bounding box center [645, 356] width 1290 height 713
click at [453, 28] on div "Event Name Integration" at bounding box center [645, 356] width 1290 height 713
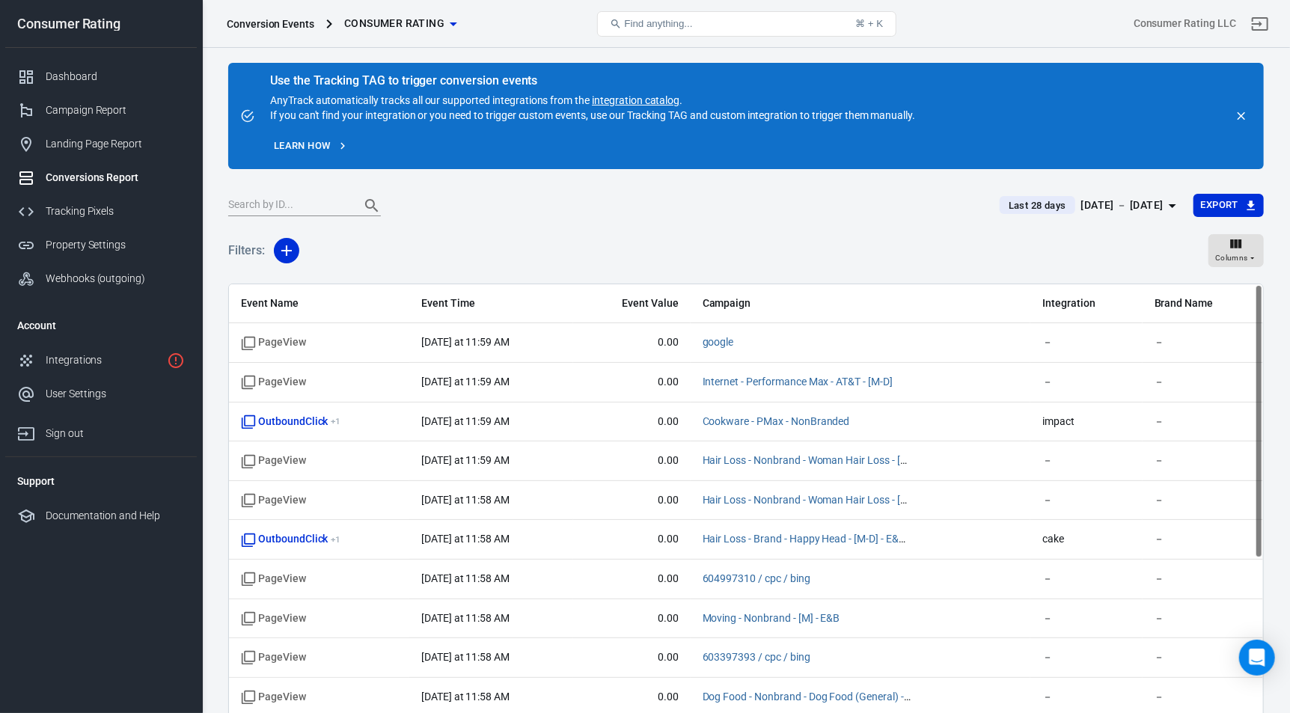
click at [451, 28] on div "Event Name Integration" at bounding box center [645, 356] width 1290 height 713
click at [388, 21] on div "Event Name Integration" at bounding box center [645, 356] width 1290 height 713
click at [435, 21] on div "Event Name Integration" at bounding box center [645, 356] width 1290 height 713
click at [446, 22] on div "Event Name Integration" at bounding box center [645, 356] width 1290 height 713
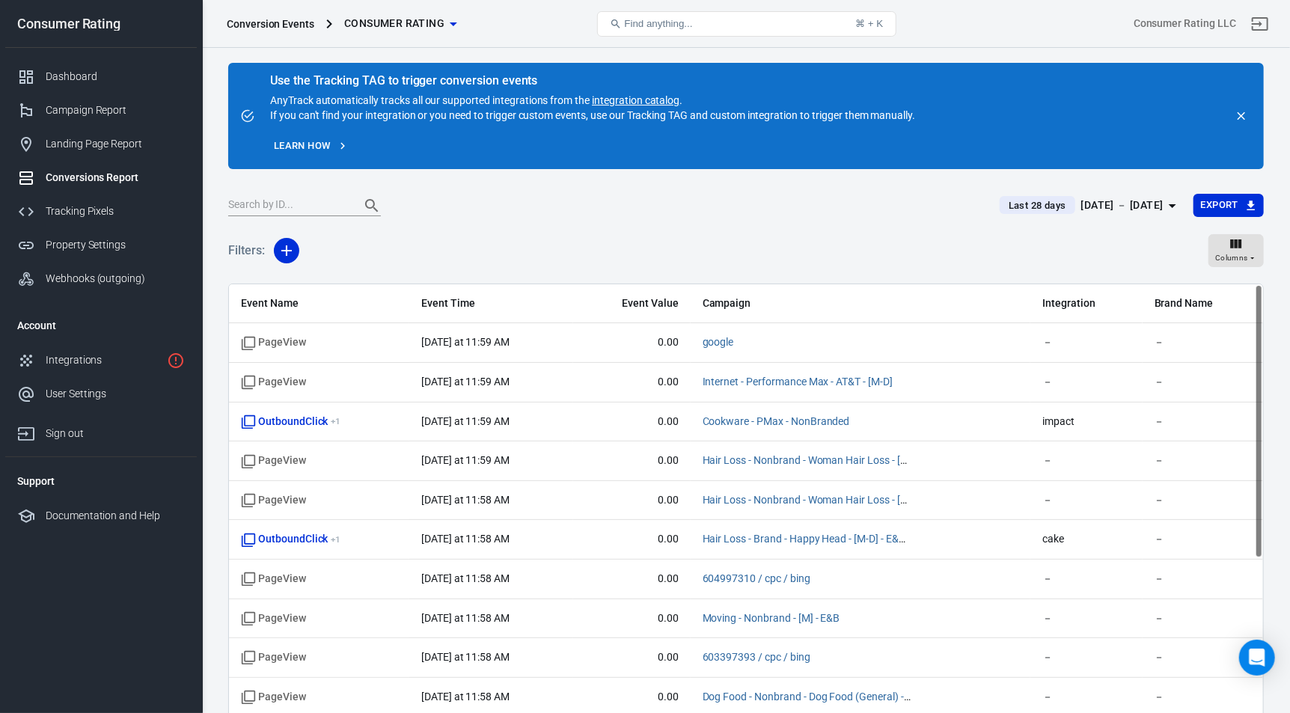
click at [446, 22] on div "Event Name Integration" at bounding box center [645, 356] width 1290 height 713
click at [423, 27] on div "Event Name Integration" at bounding box center [645, 356] width 1290 height 713
click at [439, 27] on div "Event Name Integration" at bounding box center [645, 356] width 1290 height 713
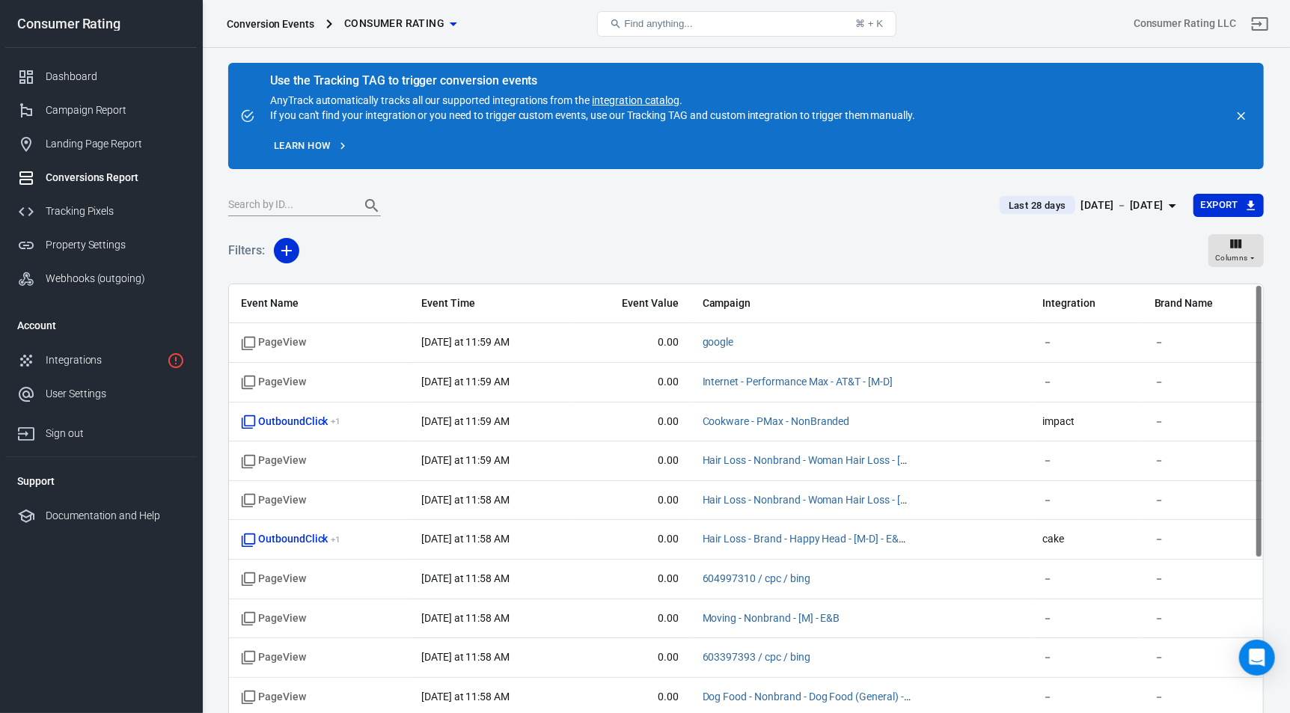
click at [426, 34] on div "Event Name Integration" at bounding box center [645, 356] width 1290 height 713
click at [445, 208] on div "Event Name Integration" at bounding box center [645, 356] width 1290 height 713
